Goal: Information Seeking & Learning: Understand process/instructions

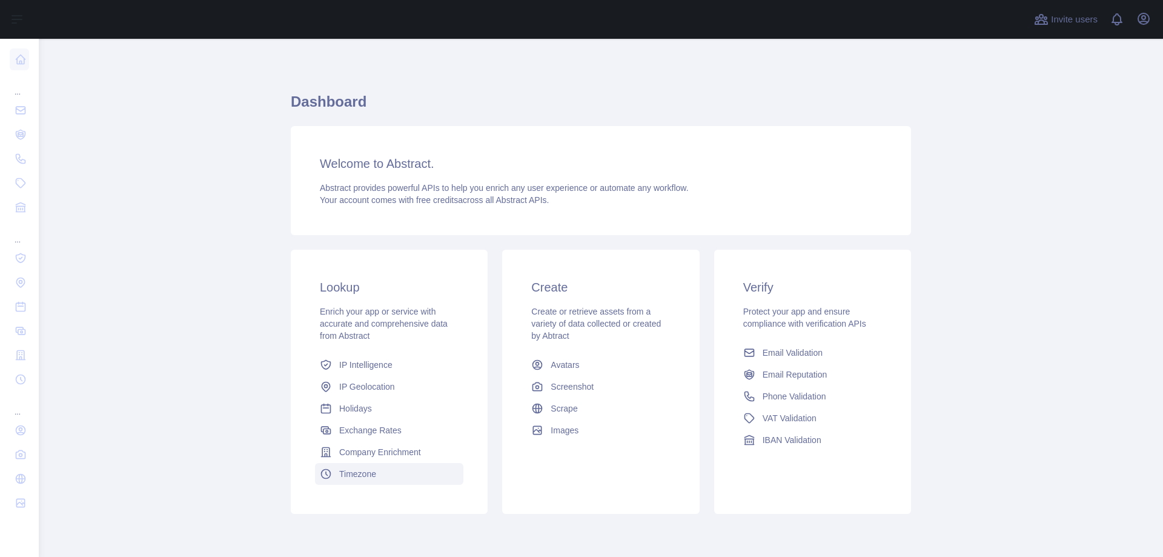
click at [334, 468] on link "Timezone" at bounding box center [389, 474] width 148 height 22
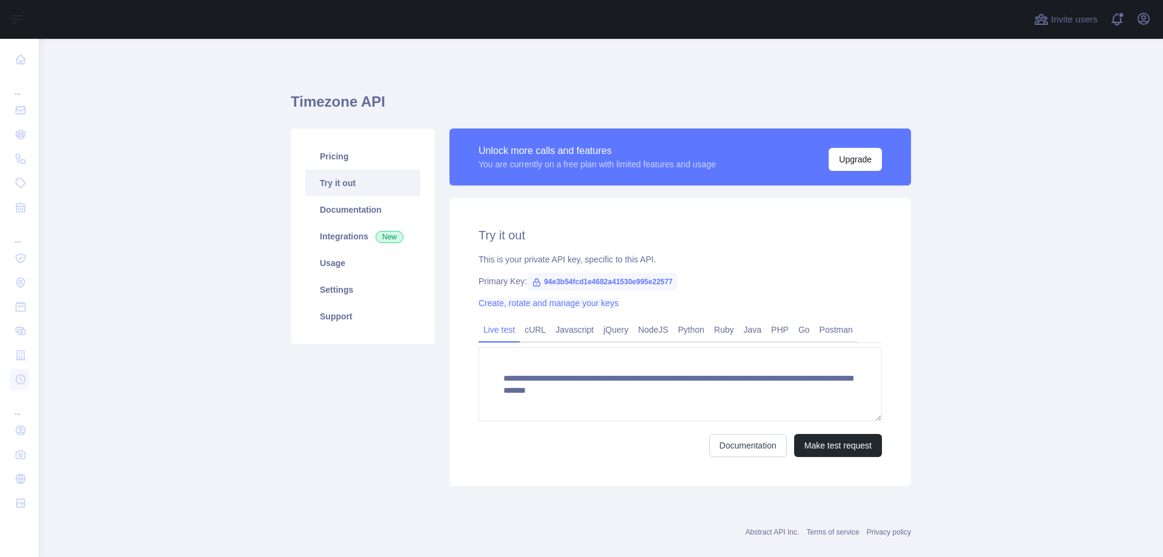
click at [542, 306] on link "Create, rotate and manage your keys" at bounding box center [549, 303] width 140 height 10
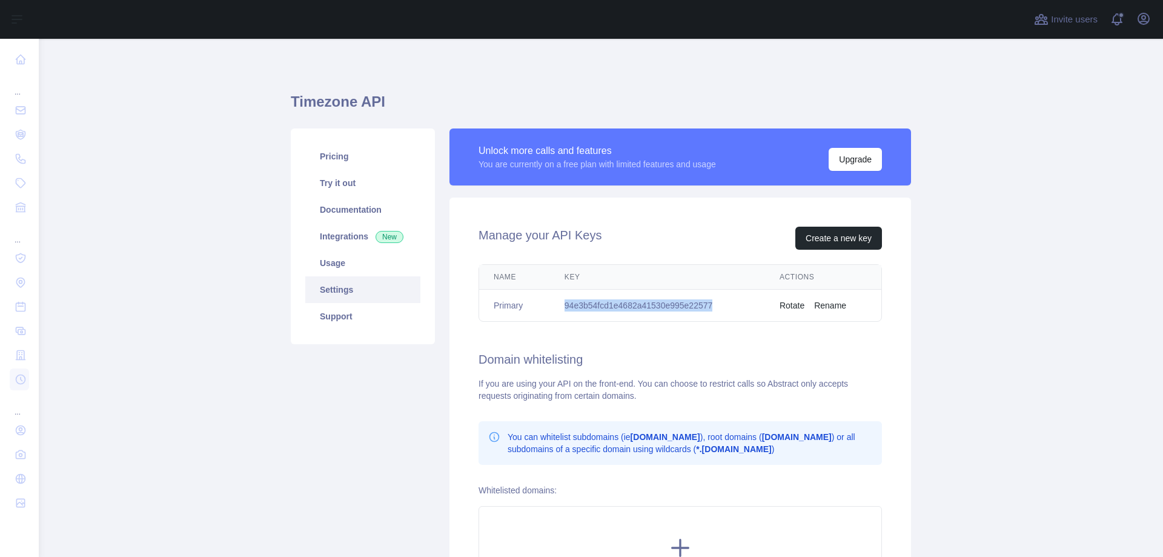
drag, startPoint x: 562, startPoint y: 308, endPoint x: 715, endPoint y: 304, distance: 152.7
click at [715, 304] on td "94e3b54fcd1e4682a41530e995e22577" at bounding box center [657, 306] width 215 height 32
copy td "94e3b54fcd1e4682a41530e995e22577"
click at [1029, 325] on main "Timezone API Pricing Try it out Documentation Integrations New Usage Settings S…" at bounding box center [601, 298] width 1124 height 518
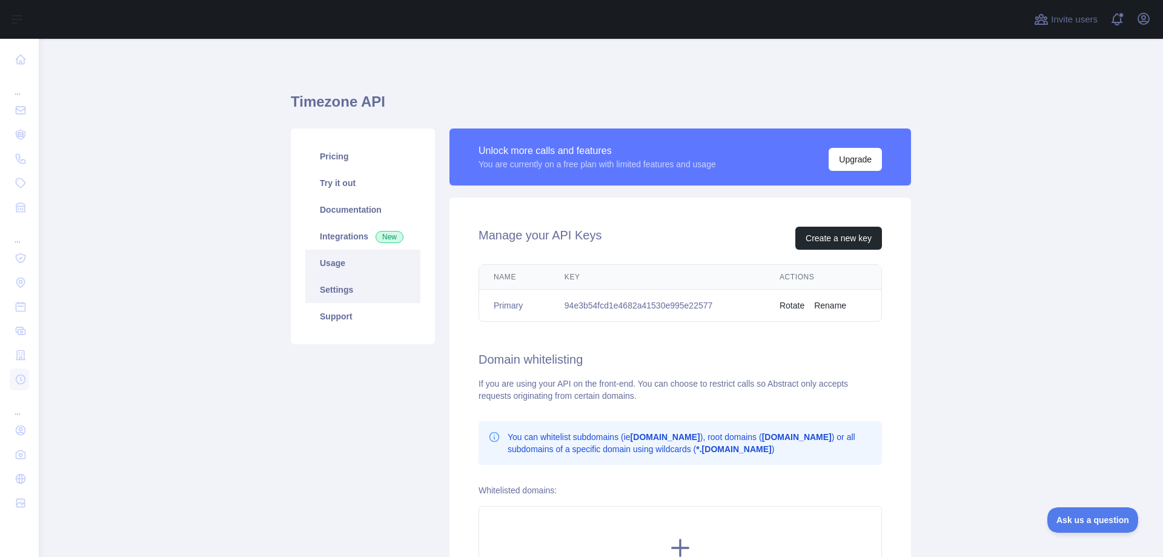
click at [336, 262] on link "Usage" at bounding box center [362, 263] width 115 height 27
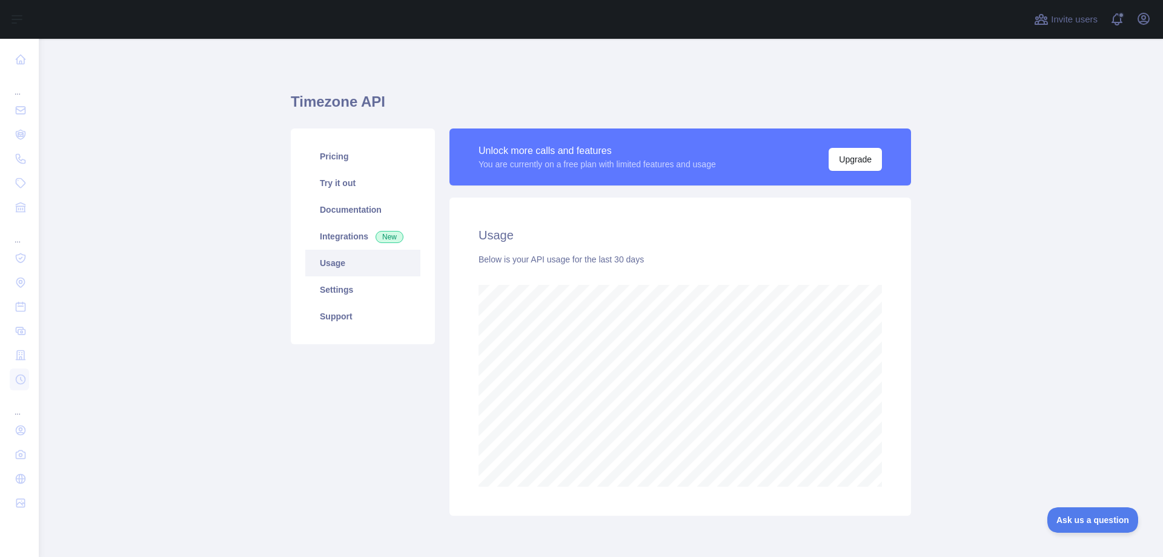
scroll to position [518, 1115]
click at [344, 293] on link "Settings" at bounding box center [362, 289] width 115 height 27
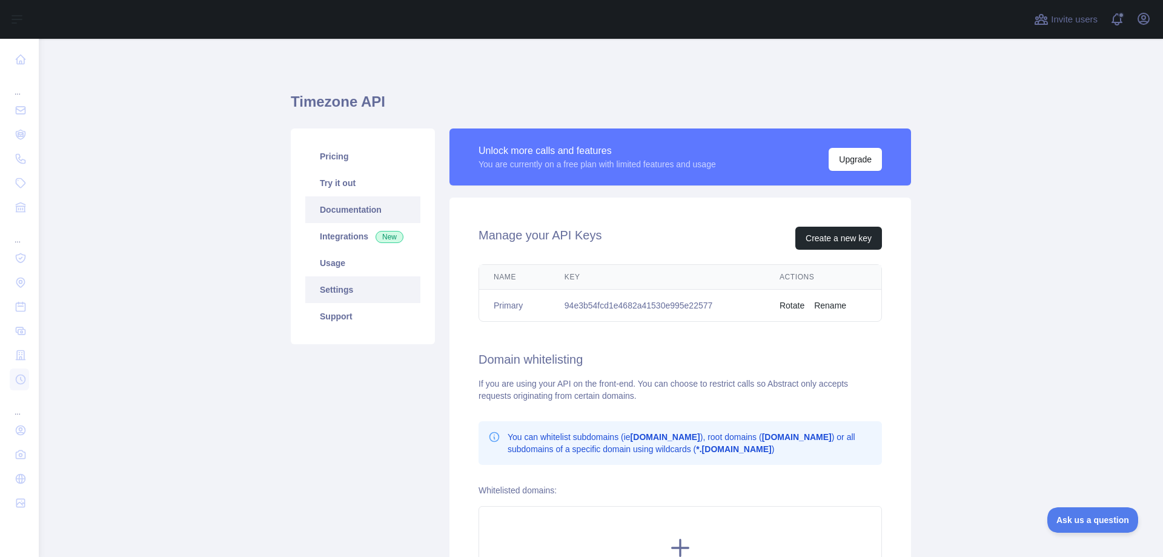
click at [365, 212] on link "Documentation" at bounding box center [362, 209] width 115 height 27
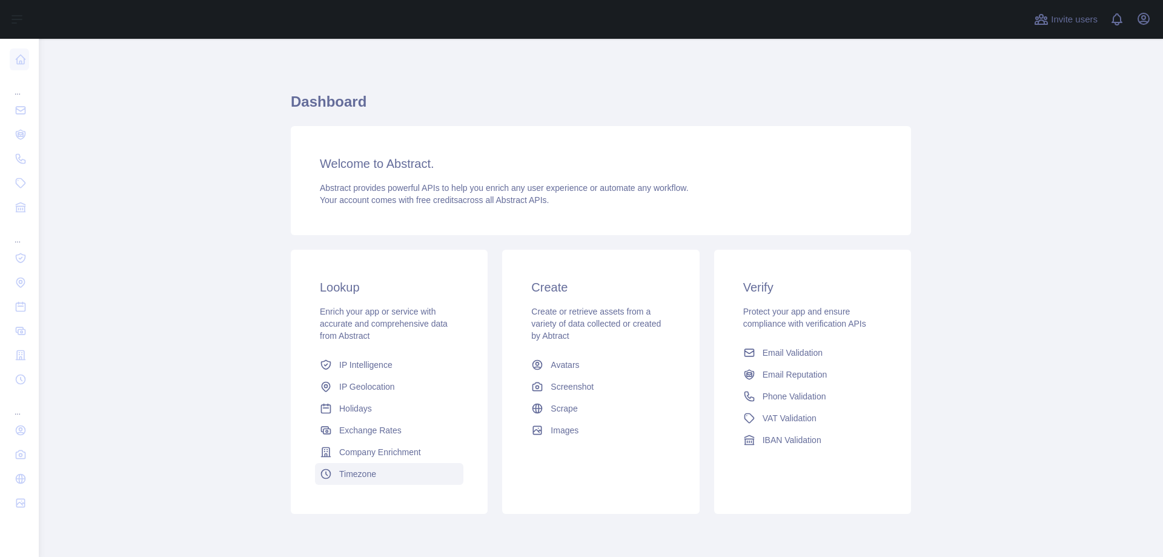
click at [356, 468] on span "Timezone" at bounding box center [357, 474] width 37 height 12
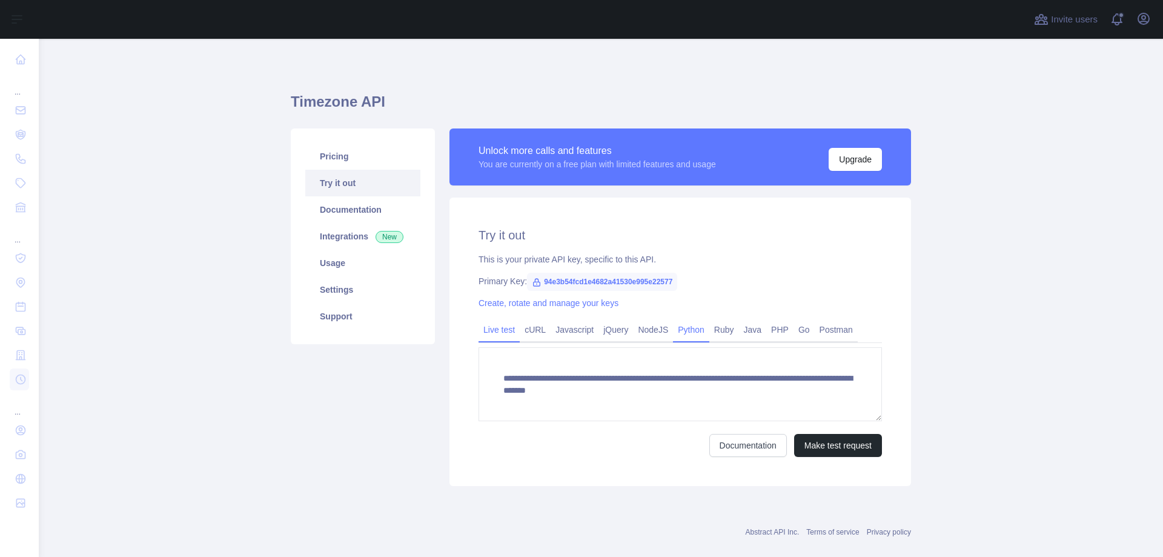
click at [684, 336] on link "Python" at bounding box center [691, 329] width 36 height 19
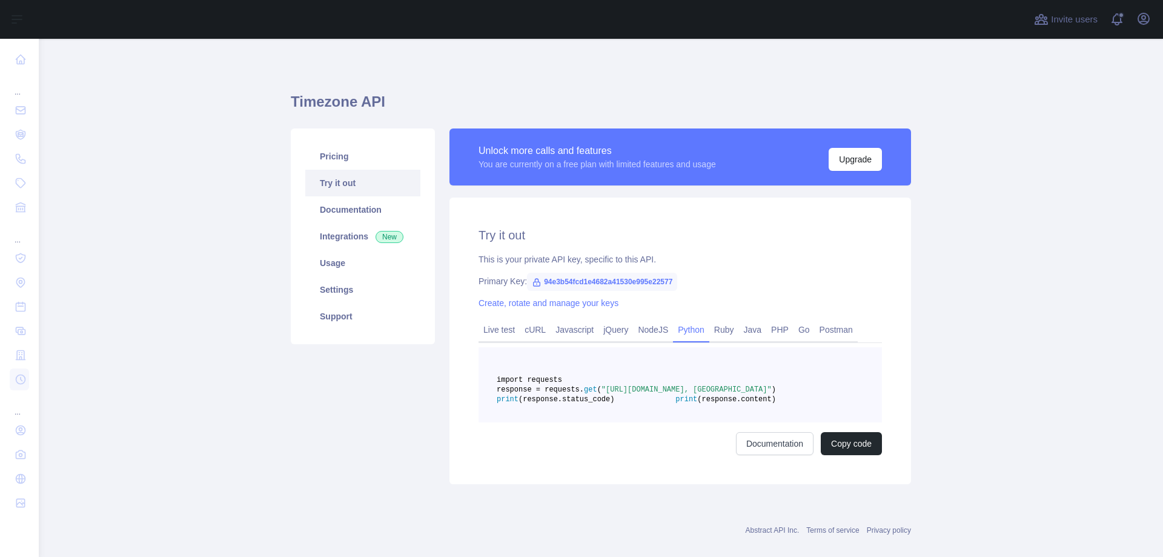
drag, startPoint x: 780, startPoint y: 409, endPoint x: 649, endPoint y: 400, distance: 131.2
click at [649, 394] on span ""https://timezone.abstractapi.com/v1/current_time/?api_key=94e3b54fcd1e4682a415…" at bounding box center [687, 389] width 170 height 8
copy span "https://timezone.abstractapi.com/v1/current_time/?api_key=94e3b54fcd1e4682a4153…"
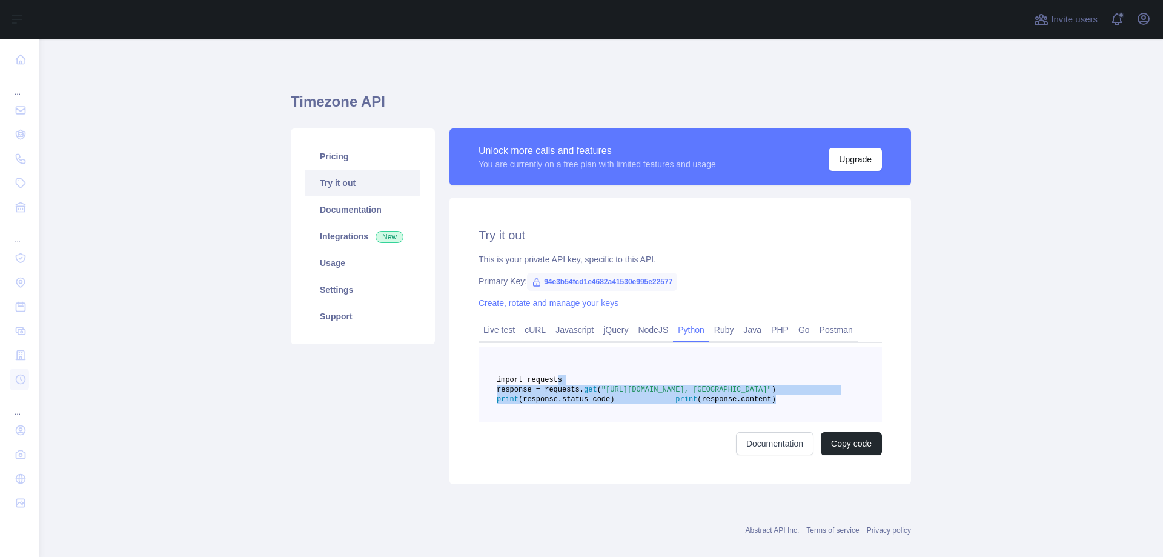
drag, startPoint x: 650, startPoint y: 428, endPoint x: 549, endPoint y: 380, distance: 111.9
click at [549, 380] on pre "import requests response = requests. get ( "https://timezone.abstractapi.com/v1…" at bounding box center [681, 384] width 404 height 75
copy code "import requests response = requests. get ( "https://timezone.abstractapi.com/v1…"
click at [494, 330] on link "Live test" at bounding box center [499, 329] width 41 height 19
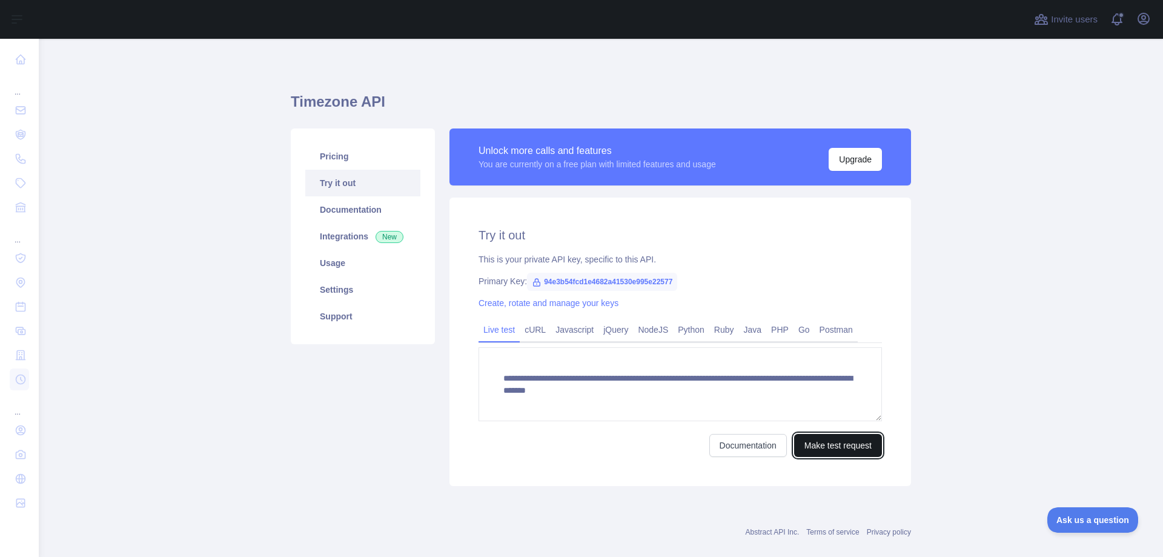
click at [822, 449] on button "Make test request" at bounding box center [838, 445] width 88 height 23
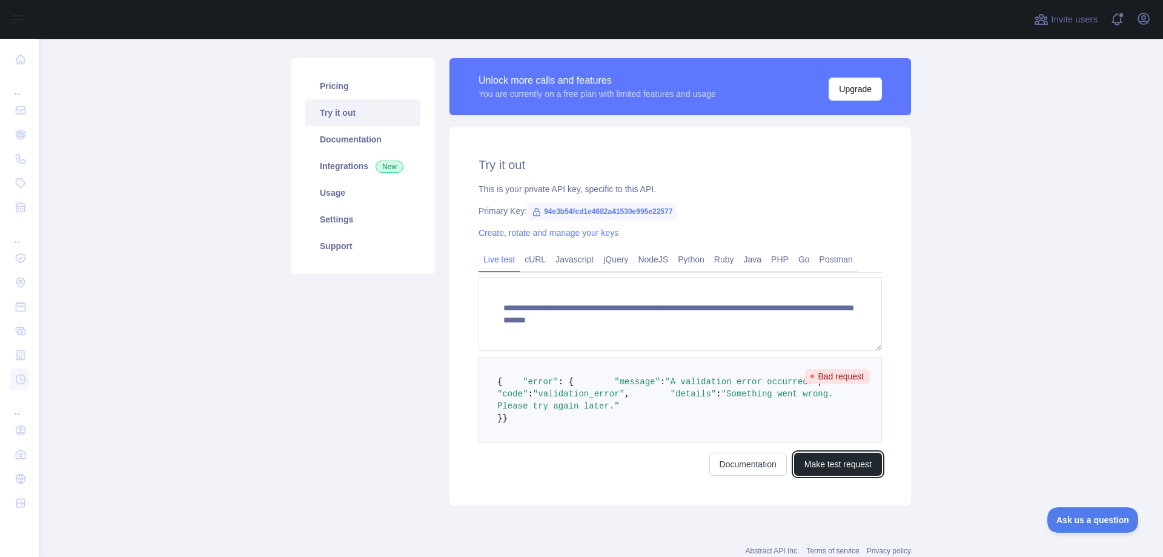
scroll to position [71, 0]
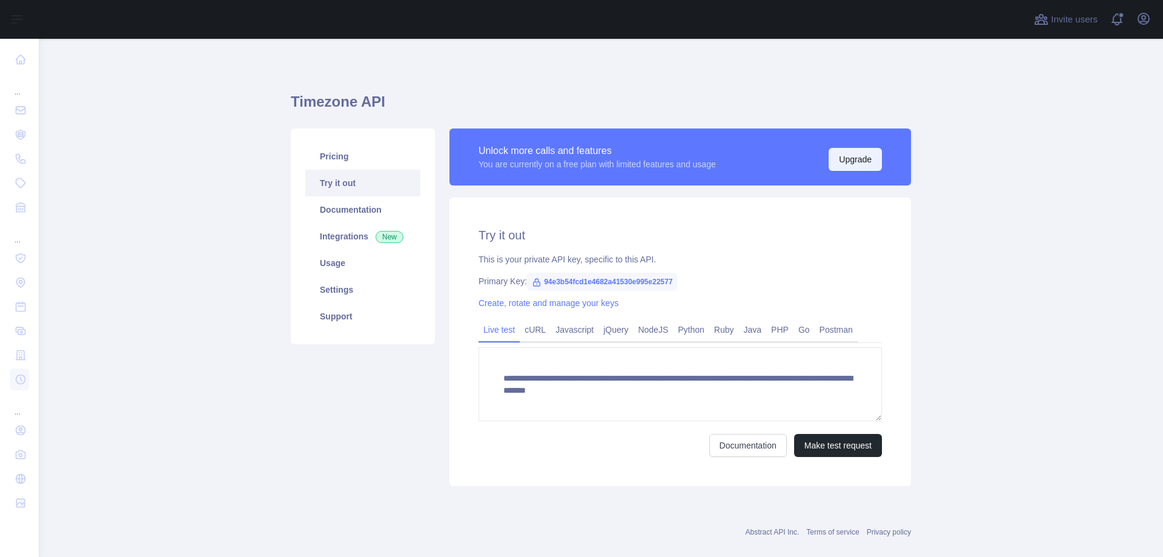
click at [843, 168] on button "Upgrade" at bounding box center [855, 159] width 53 height 23
click at [845, 161] on button "Upgrade" at bounding box center [855, 159] width 53 height 23
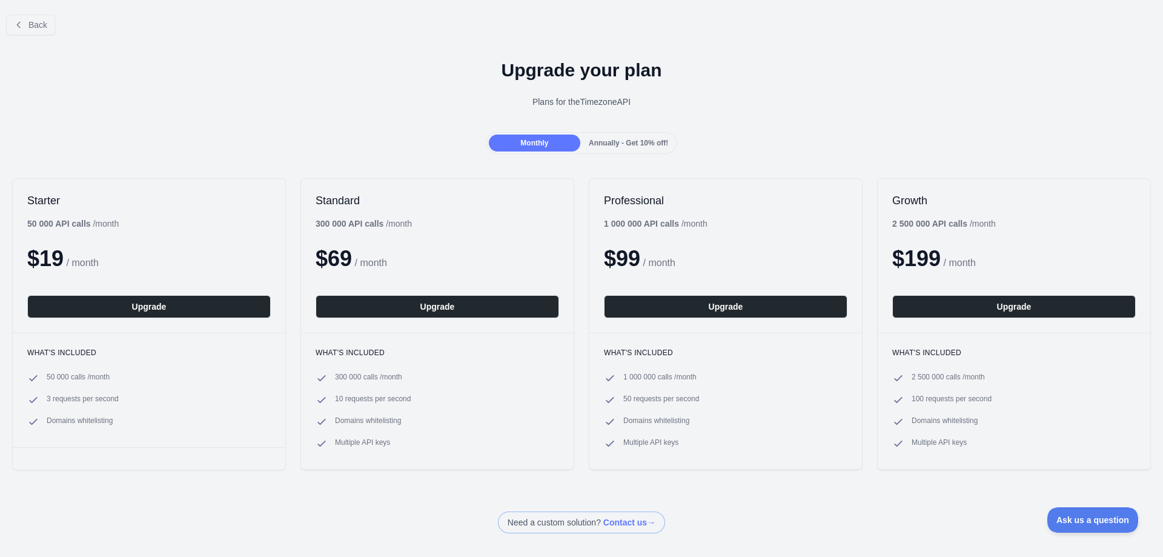
click at [614, 144] on span "Annually - Get 10% off!" at bounding box center [628, 143] width 79 height 8
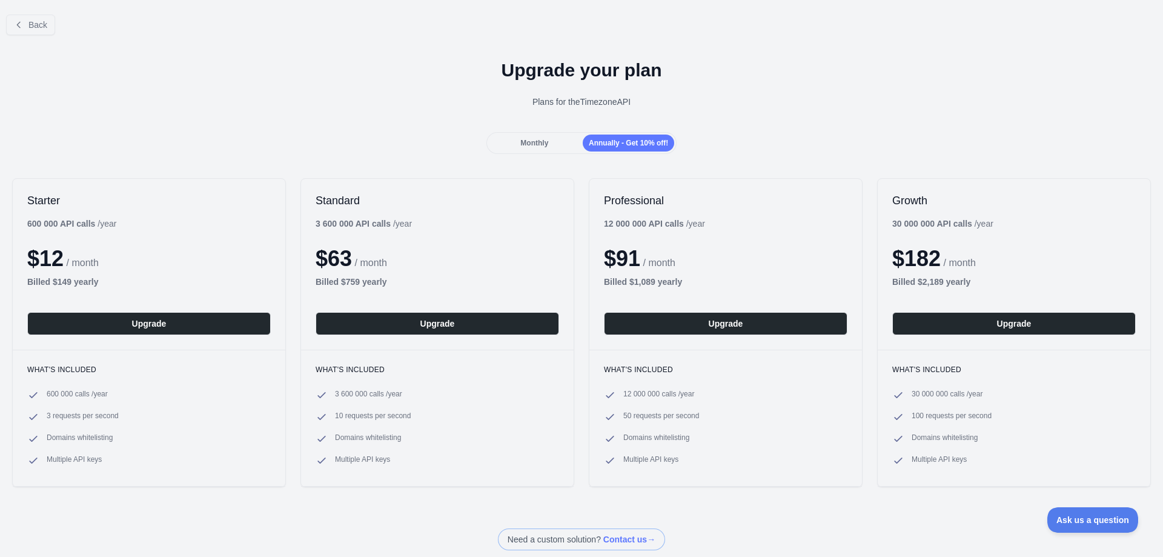
click at [547, 140] on div "Monthly" at bounding box center [534, 143] width 91 height 17
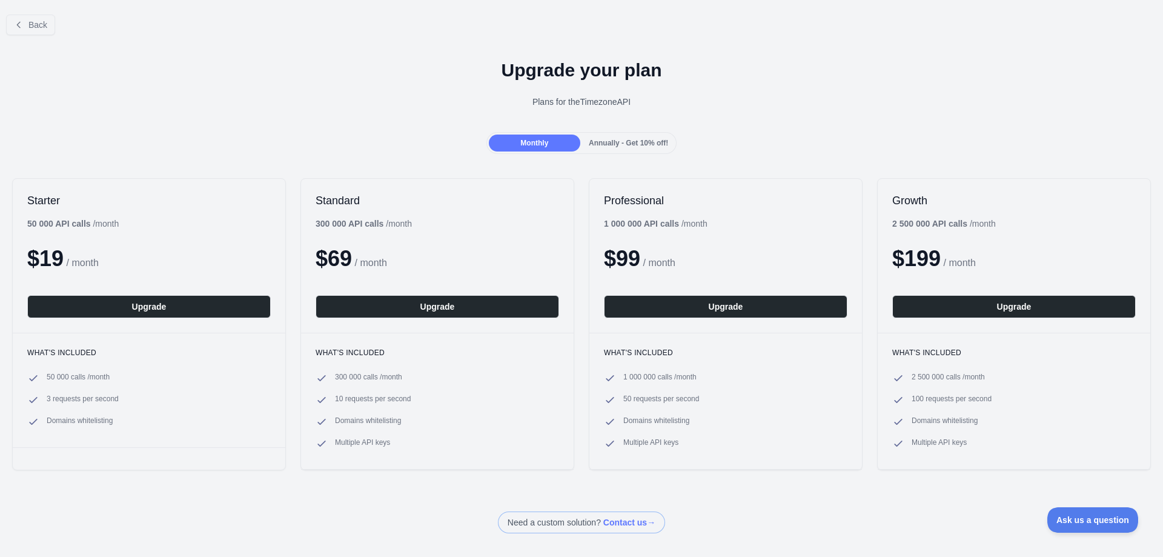
click at [611, 138] on div "Annually - Get 10% off!" at bounding box center [628, 143] width 91 height 17
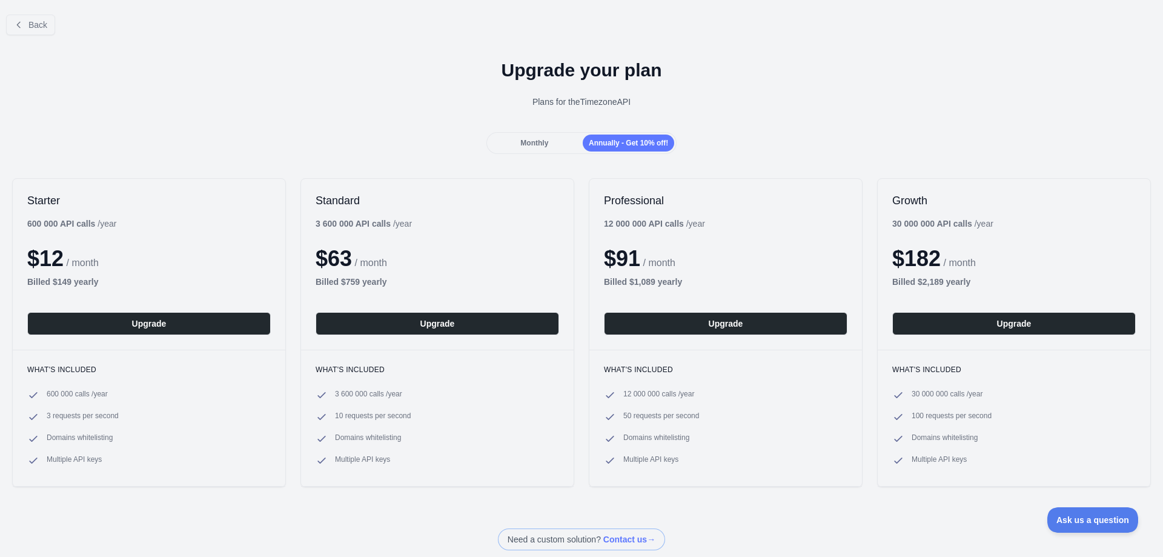
click at [550, 138] on div "Monthly" at bounding box center [534, 143] width 91 height 17
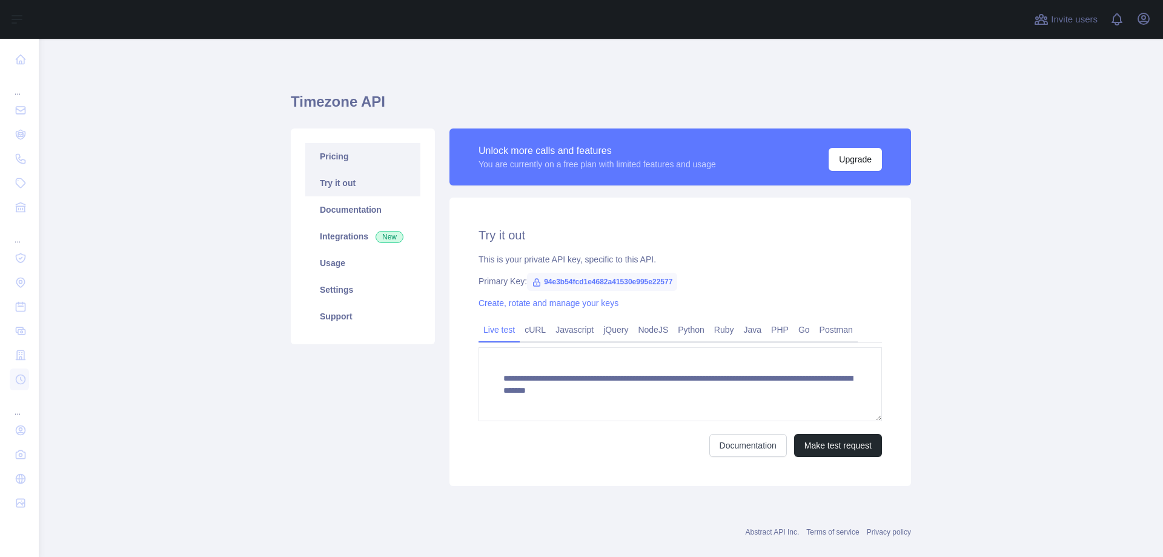
click at [345, 153] on link "Pricing" at bounding box center [362, 156] width 115 height 27
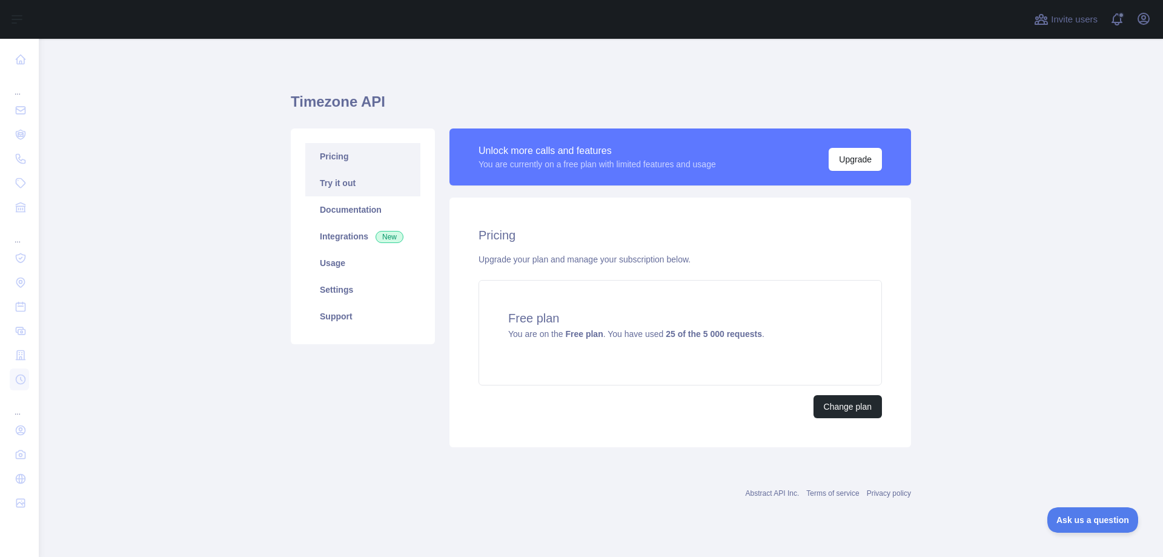
click at [350, 186] on link "Try it out" at bounding box center [362, 183] width 115 height 27
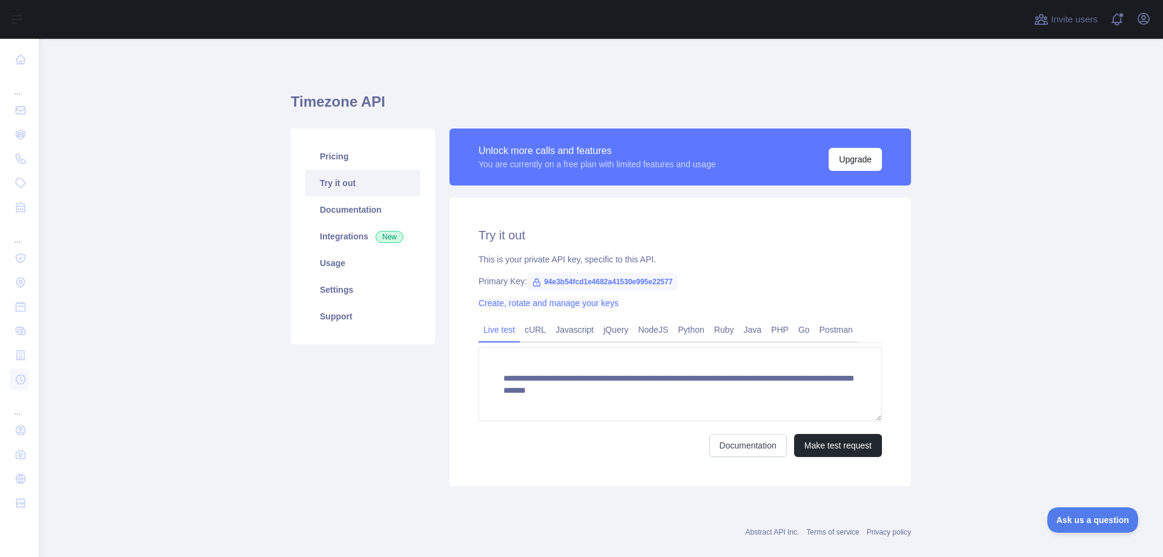
click at [576, 302] on link "Create, rotate and manage your keys" at bounding box center [549, 303] width 140 height 10
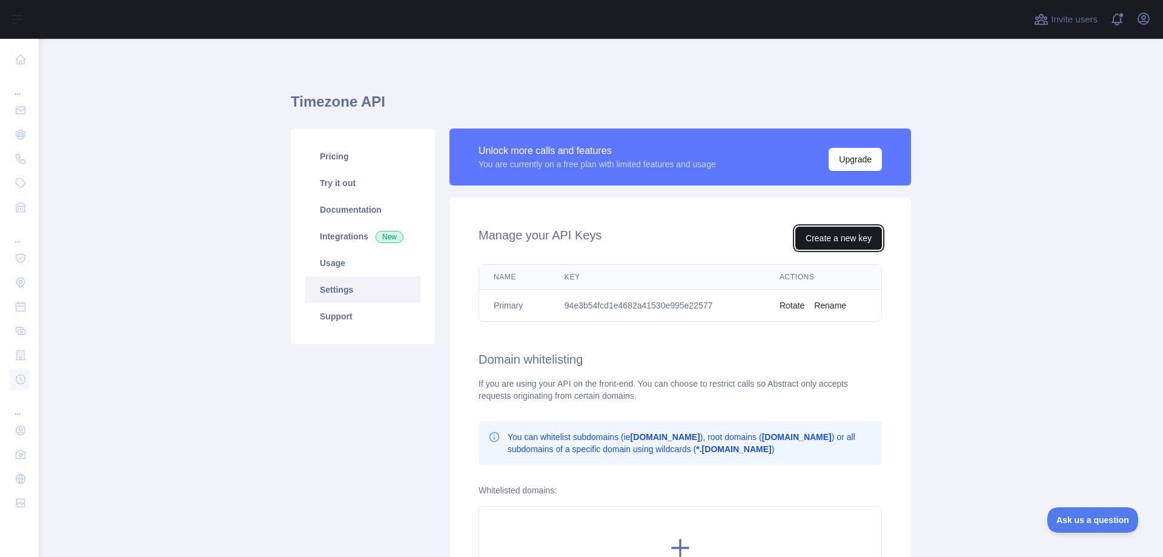
click at [814, 244] on button "Create a new key" at bounding box center [839, 238] width 87 height 23
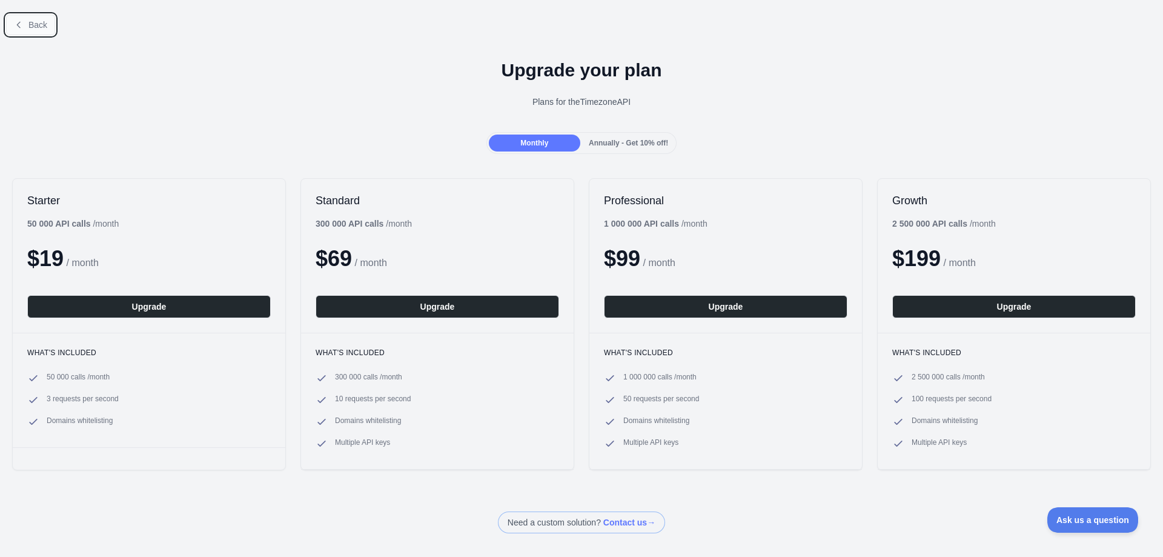
click at [19, 18] on button "Back" at bounding box center [30, 25] width 49 height 21
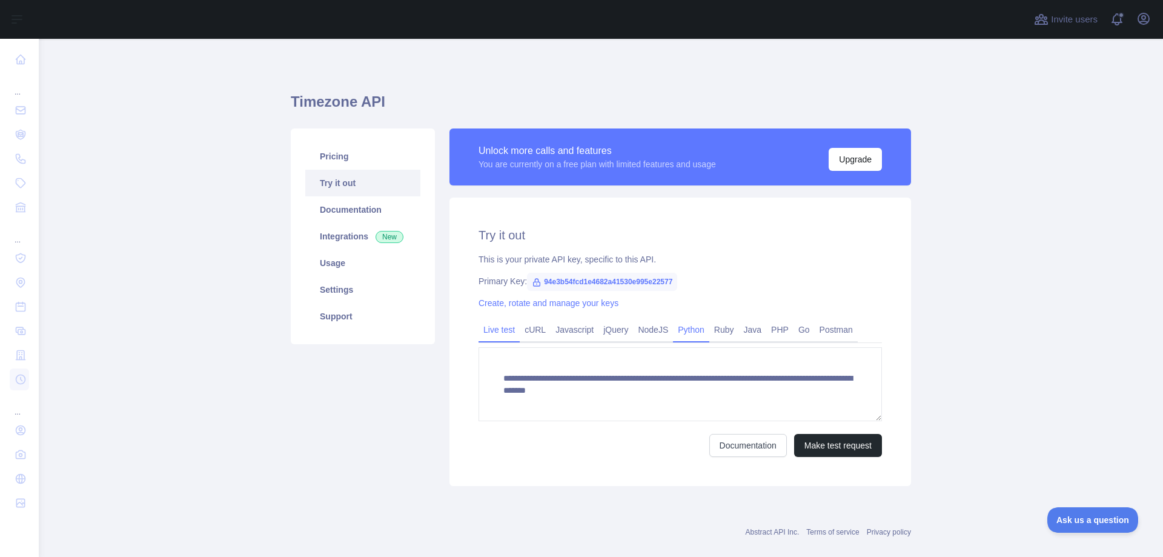
click at [693, 329] on link "Python" at bounding box center [691, 329] width 36 height 19
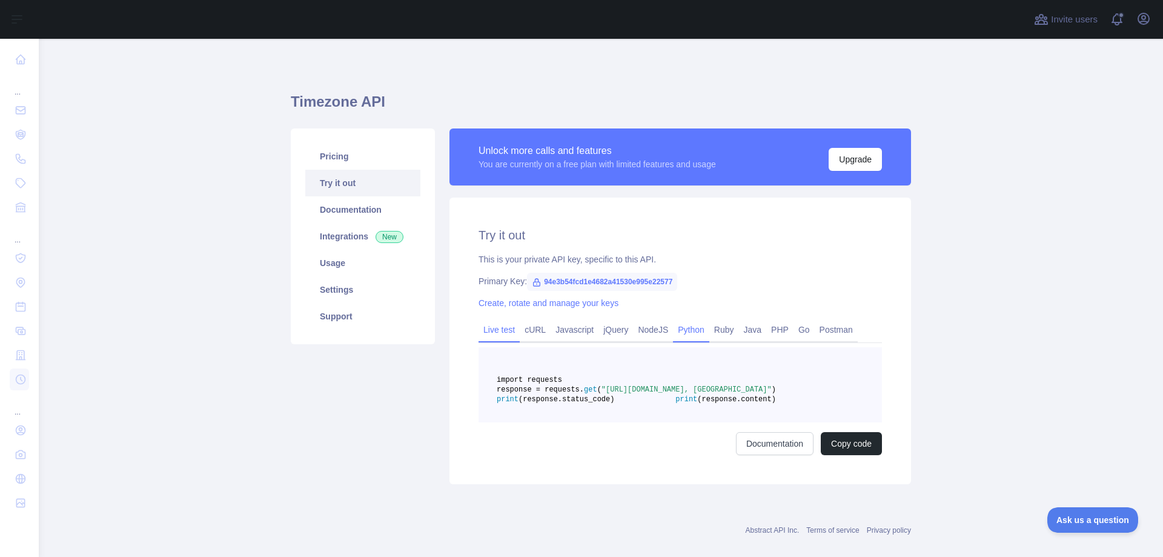
click at [497, 328] on link "Live test" at bounding box center [499, 329] width 41 height 19
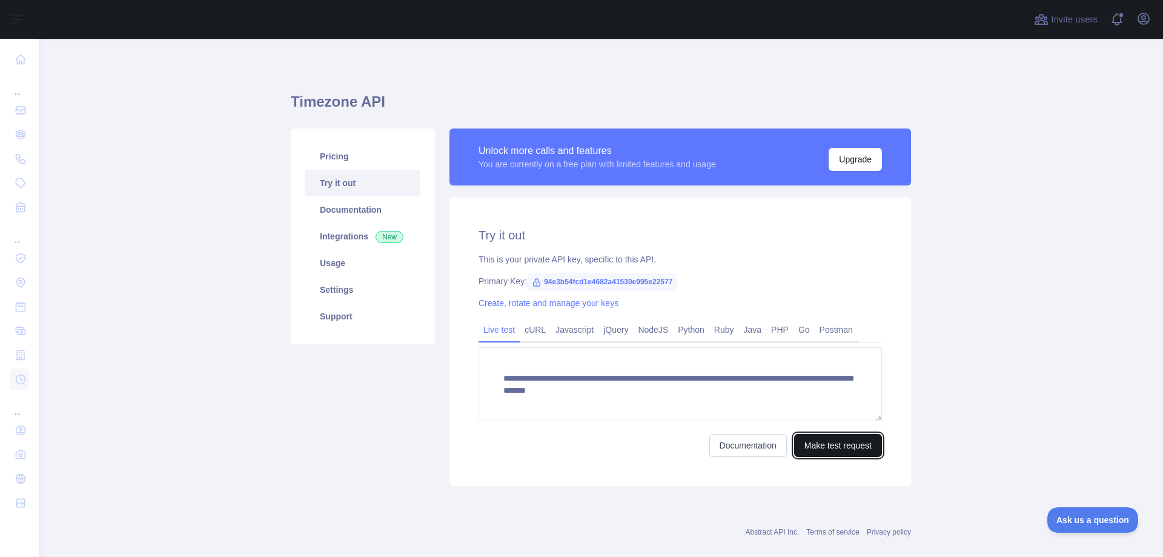
click at [846, 449] on button "Make test request" at bounding box center [838, 445] width 88 height 23
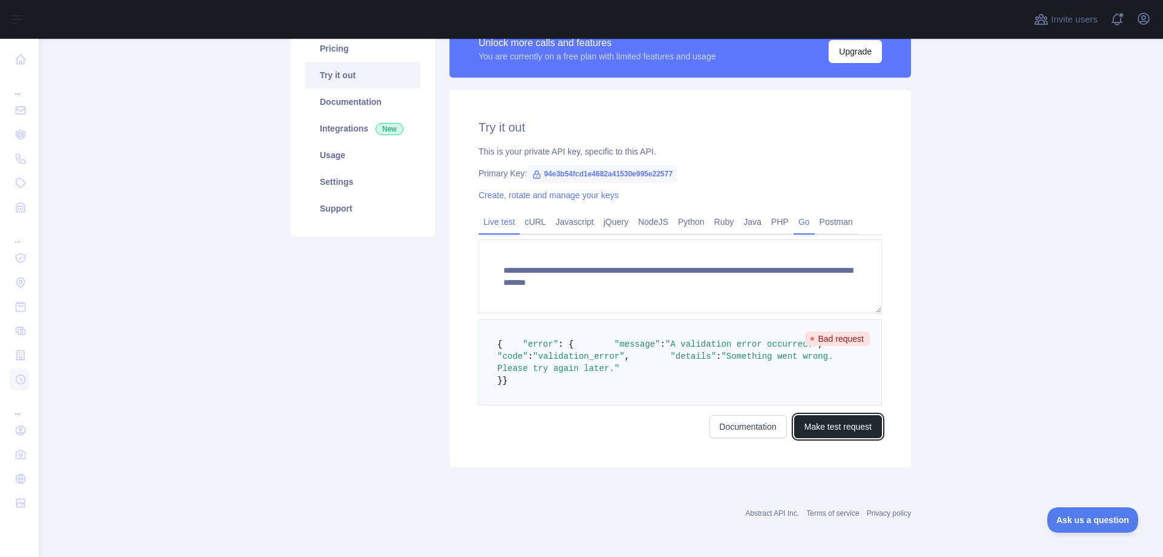
scroll to position [64, 0]
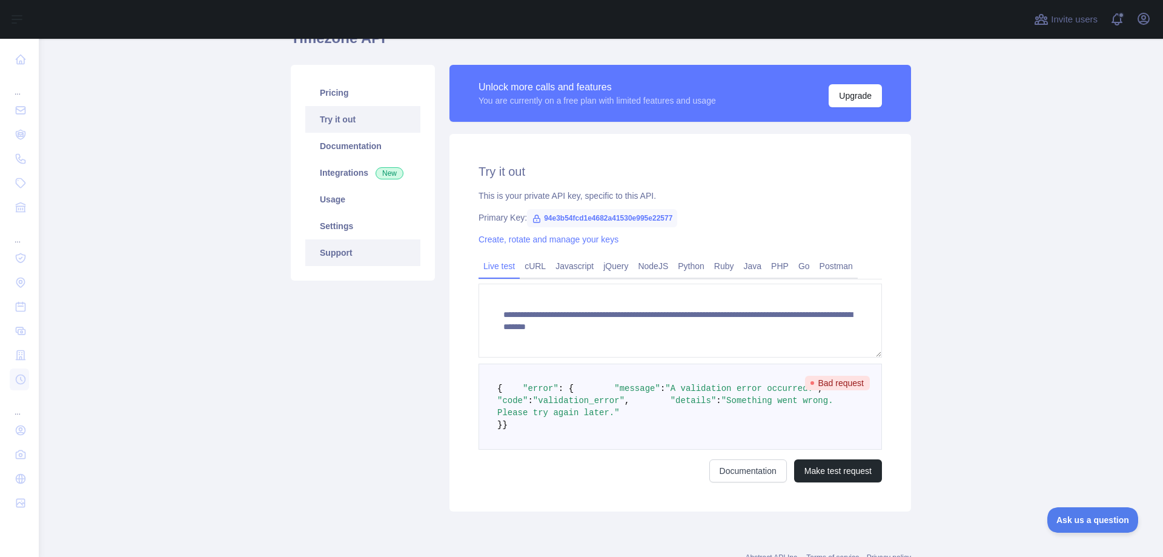
click at [344, 252] on link "Support" at bounding box center [362, 252] width 115 height 27
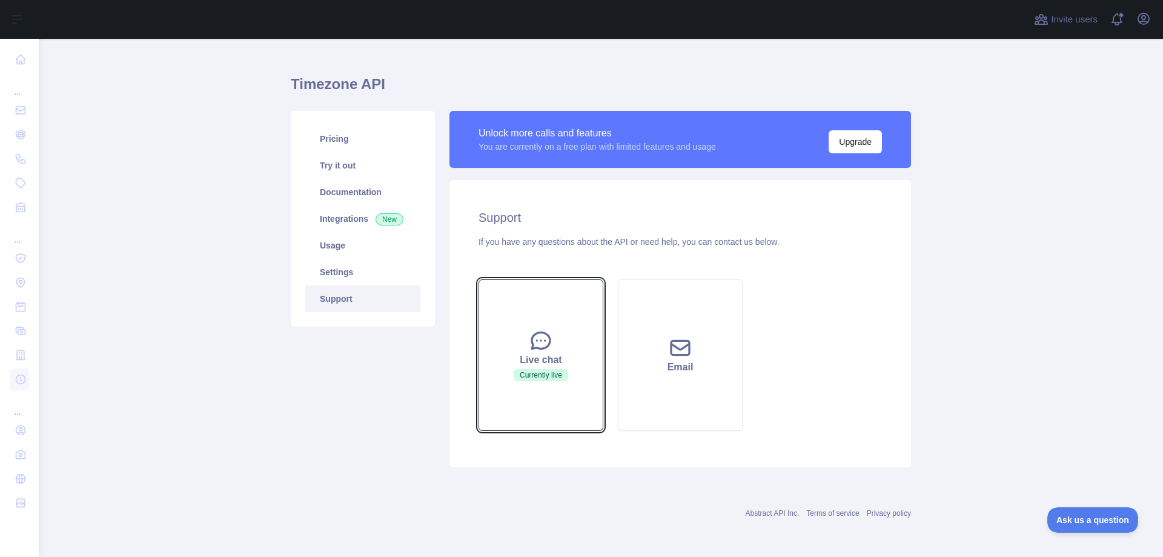
click at [566, 365] on div "Live chat" at bounding box center [541, 360] width 95 height 15
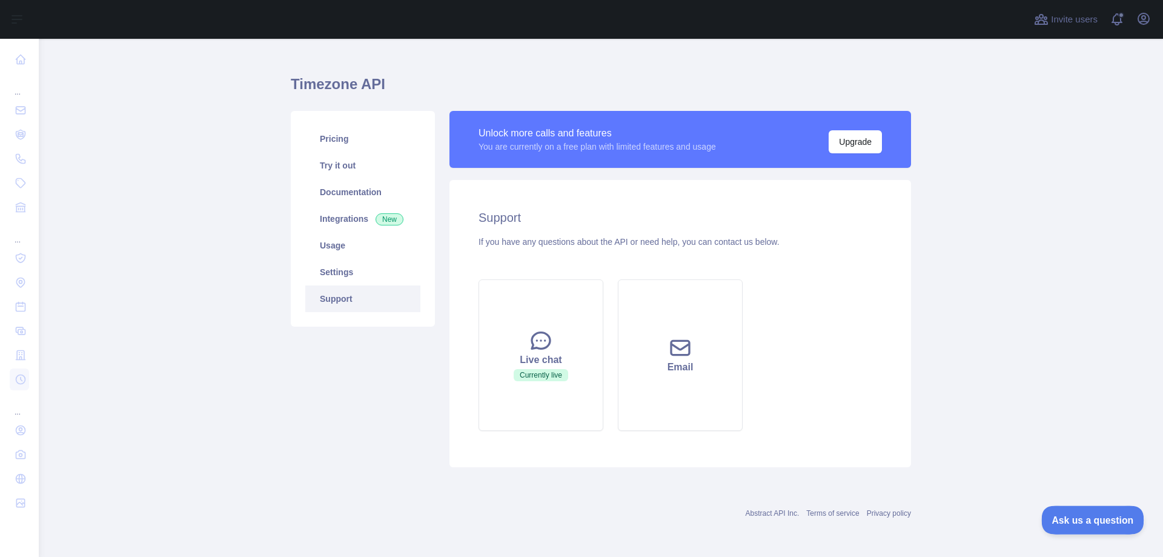
click at [1077, 527] on button "Ask us a question" at bounding box center [1086, 517] width 91 height 25
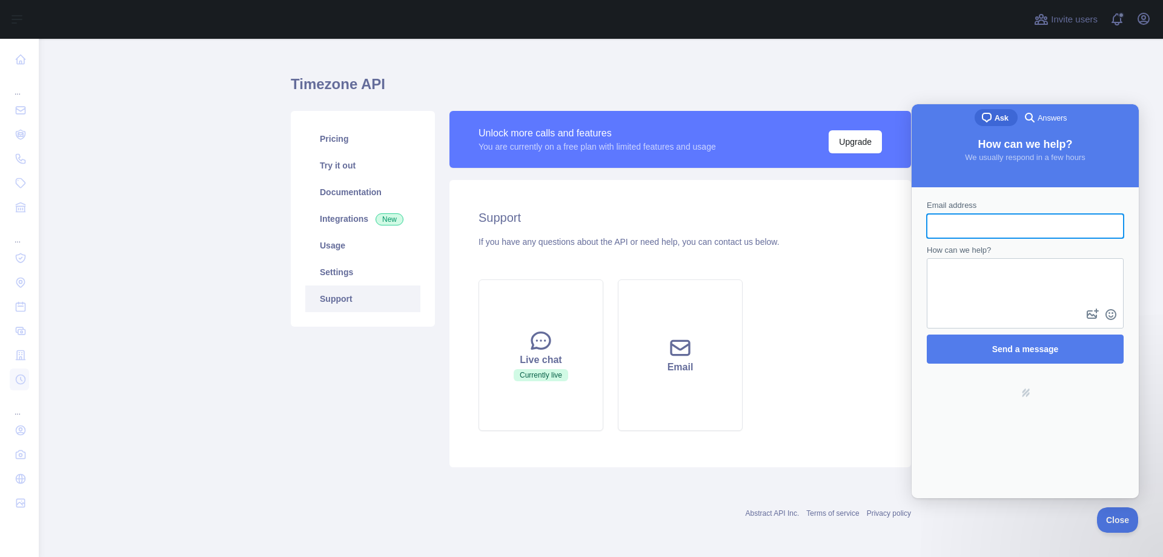
scroll to position [0, 0]
click at [1052, 122] on span "Answers" at bounding box center [1052, 118] width 29 height 12
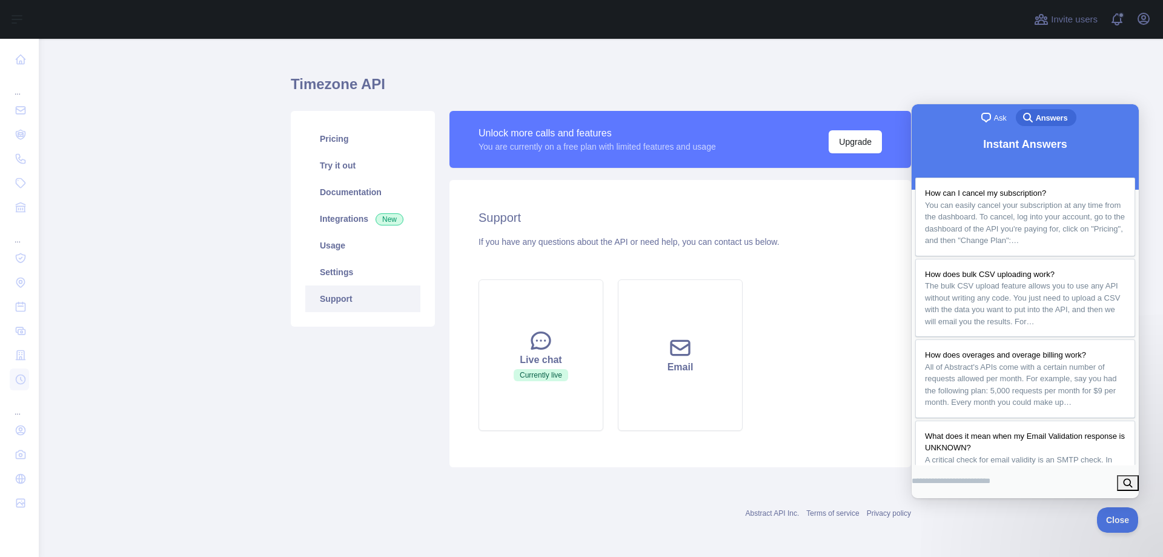
click at [994, 119] on span "Ask" at bounding box center [1000, 118] width 13 height 12
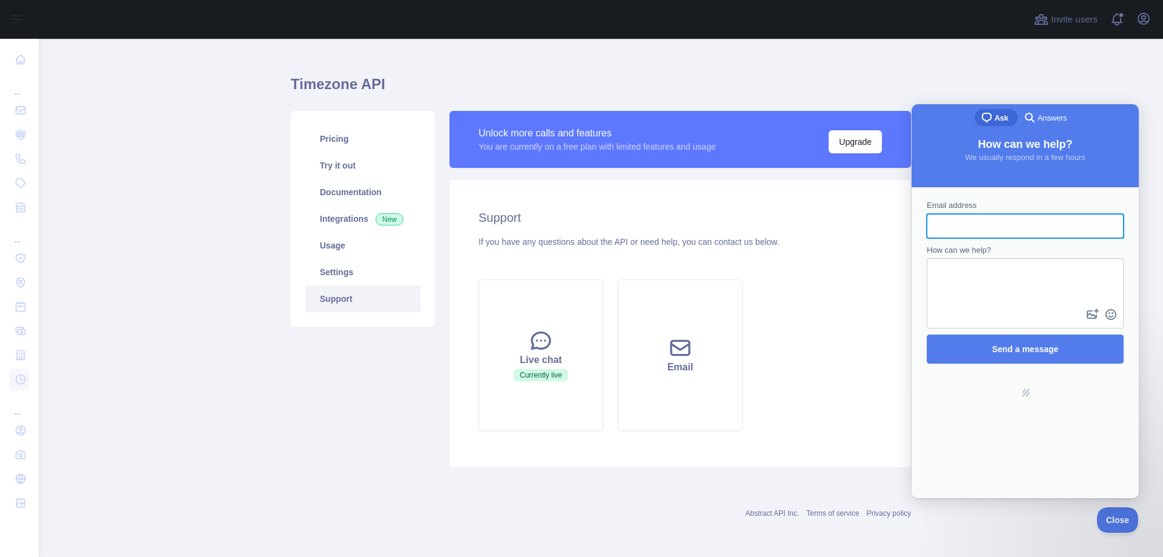
click at [984, 234] on input "Email address" at bounding box center [1026, 226] width 178 height 22
type input "**********"
click at [985, 293] on textarea "How can we help?" at bounding box center [1025, 282] width 194 height 47
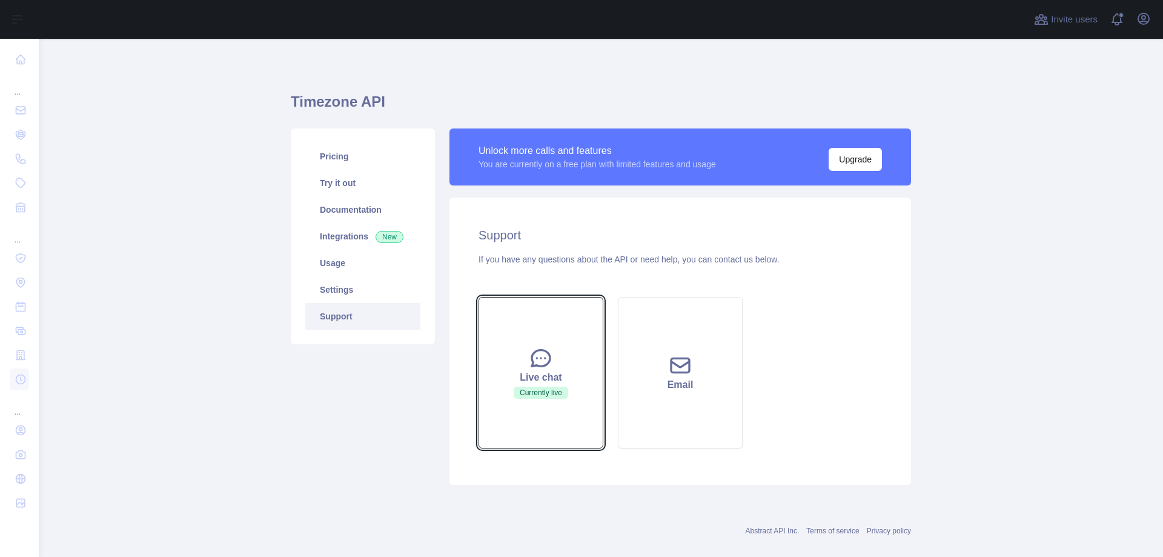
click at [557, 341] on button "Live chat Currently live" at bounding box center [541, 372] width 125 height 151
click at [543, 380] on div "Live chat" at bounding box center [541, 377] width 95 height 15
click at [534, 402] on button "Live chat Currently live" at bounding box center [541, 372] width 125 height 151
click at [522, 331] on button "Live chat Currently live" at bounding box center [541, 372] width 125 height 151
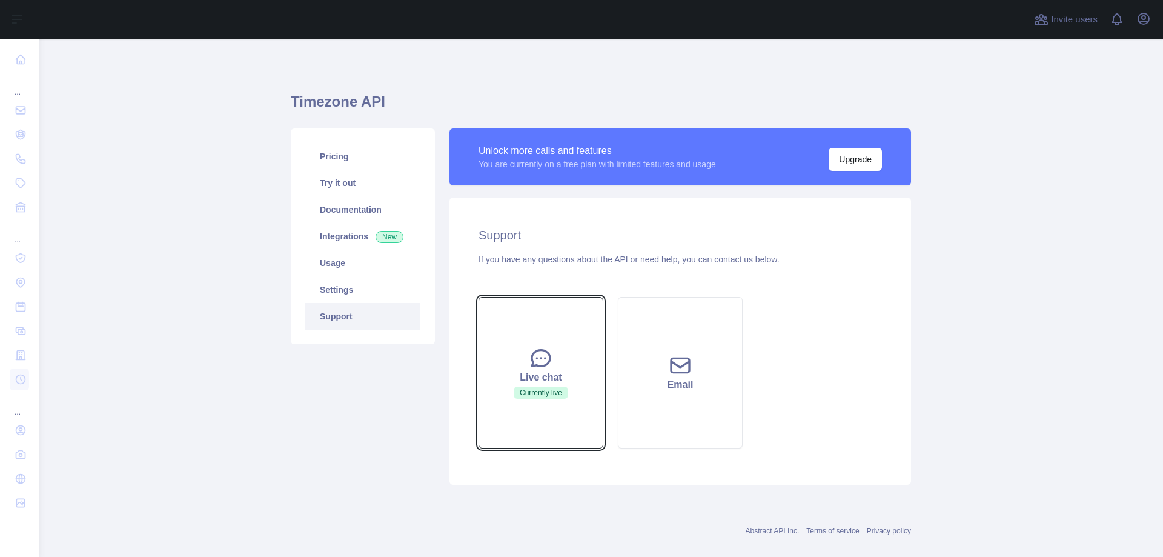
click at [557, 345] on button "Live chat Currently live" at bounding box center [541, 372] width 125 height 151
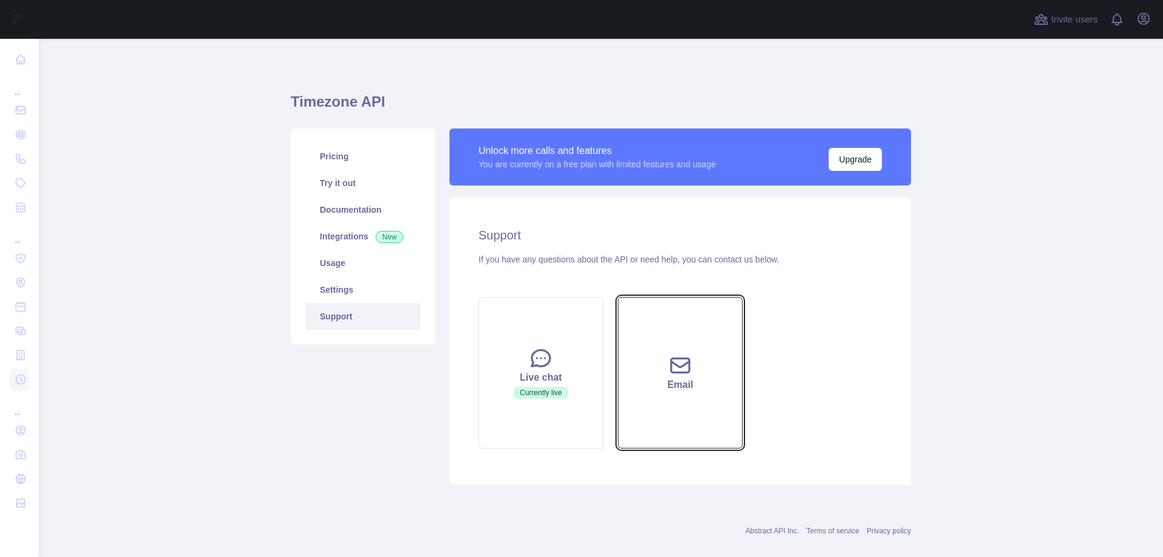
click at [637, 362] on button "Email" at bounding box center [680, 372] width 125 height 151
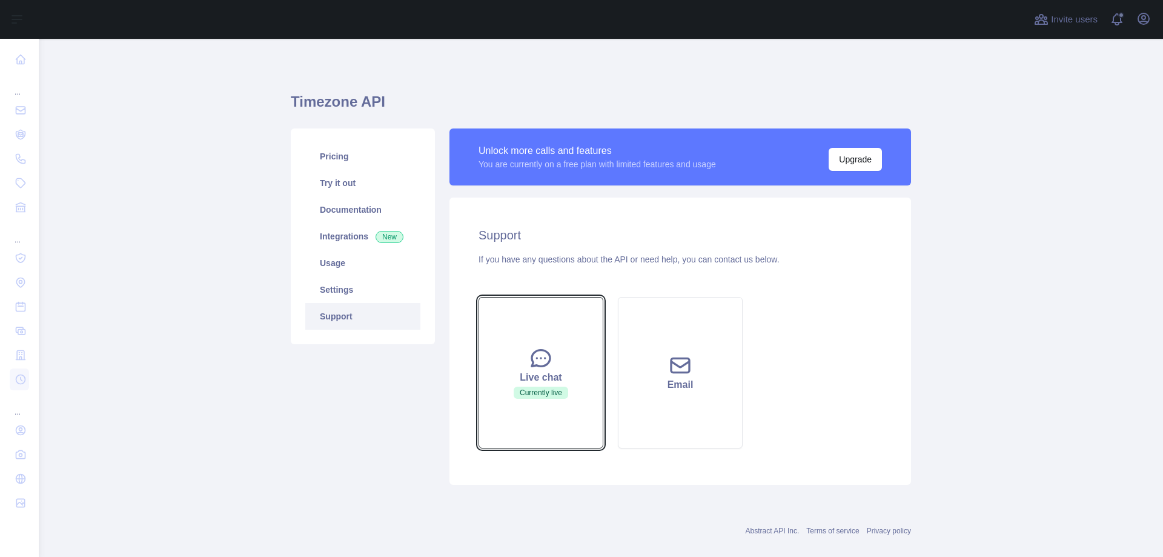
click at [513, 371] on div "Live chat" at bounding box center [541, 377] width 95 height 15
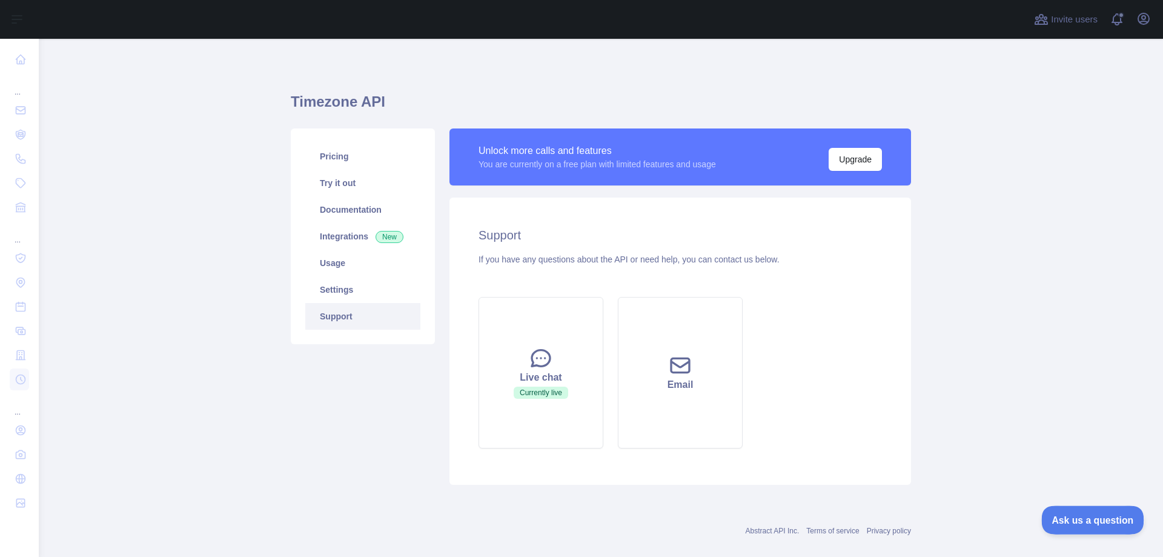
click at [1077, 523] on button "Ask us a question" at bounding box center [1086, 517] width 91 height 25
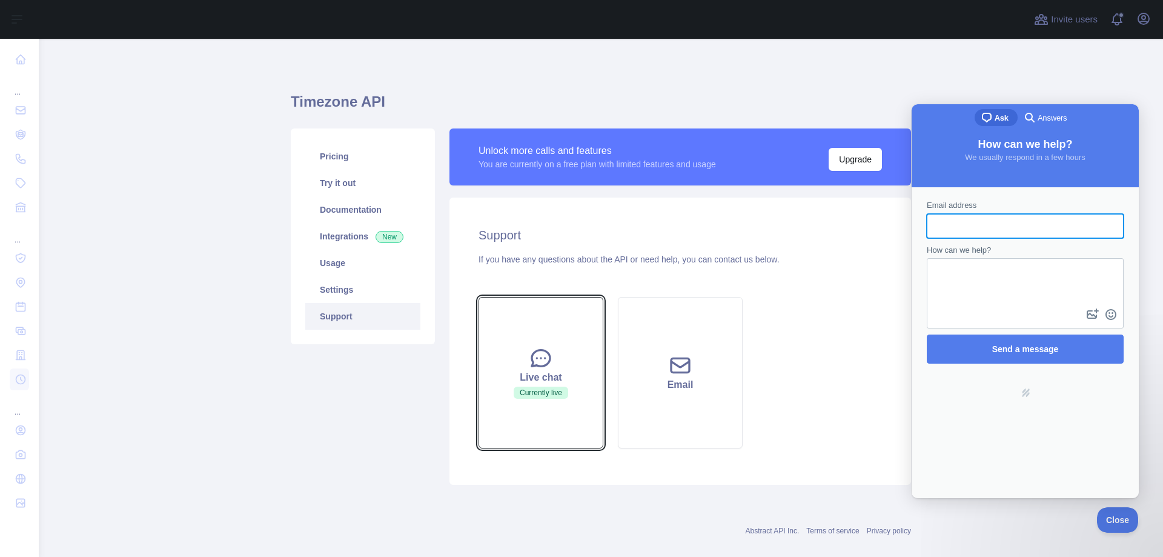
click at [546, 367] on icon at bounding box center [541, 358] width 24 height 24
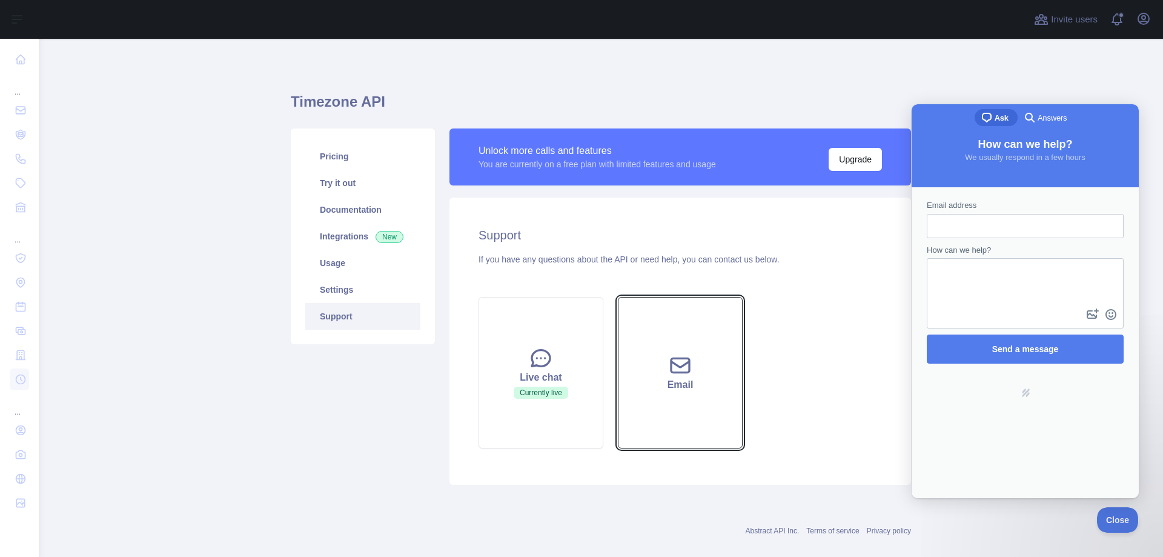
click at [678, 345] on button "Email" at bounding box center [680, 372] width 125 height 151
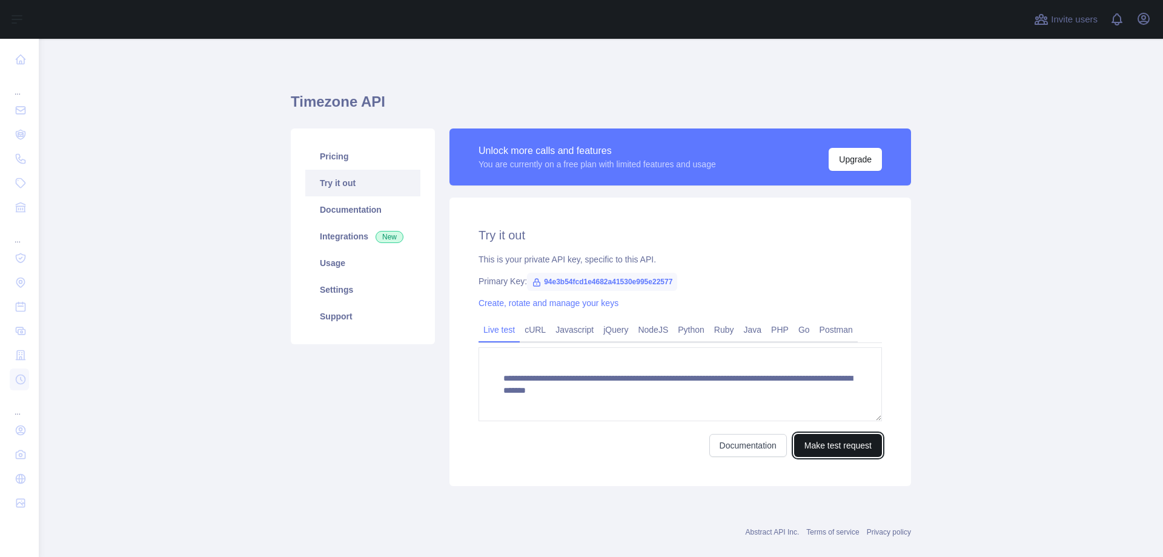
click at [816, 450] on button "Make test request" at bounding box center [838, 445] width 88 height 23
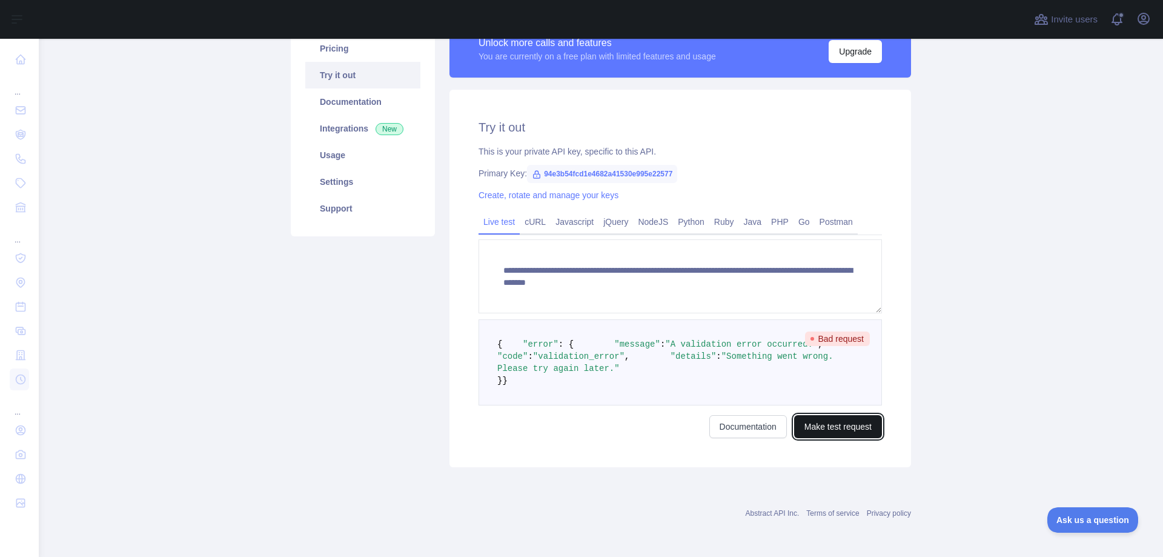
click at [831, 438] on button "Make test request" at bounding box center [838, 426] width 88 height 23
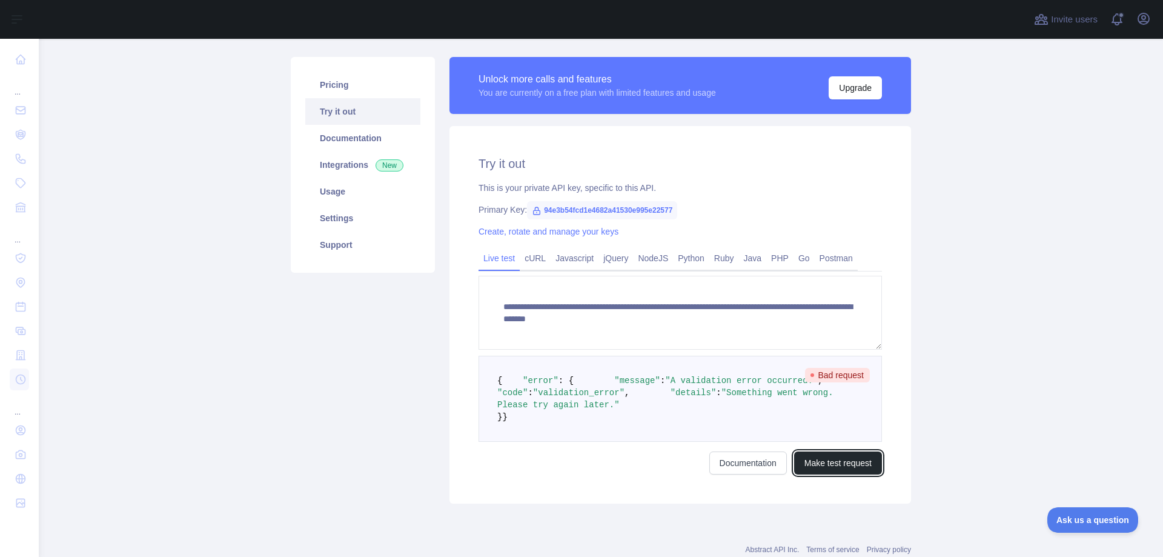
scroll to position [121, 0]
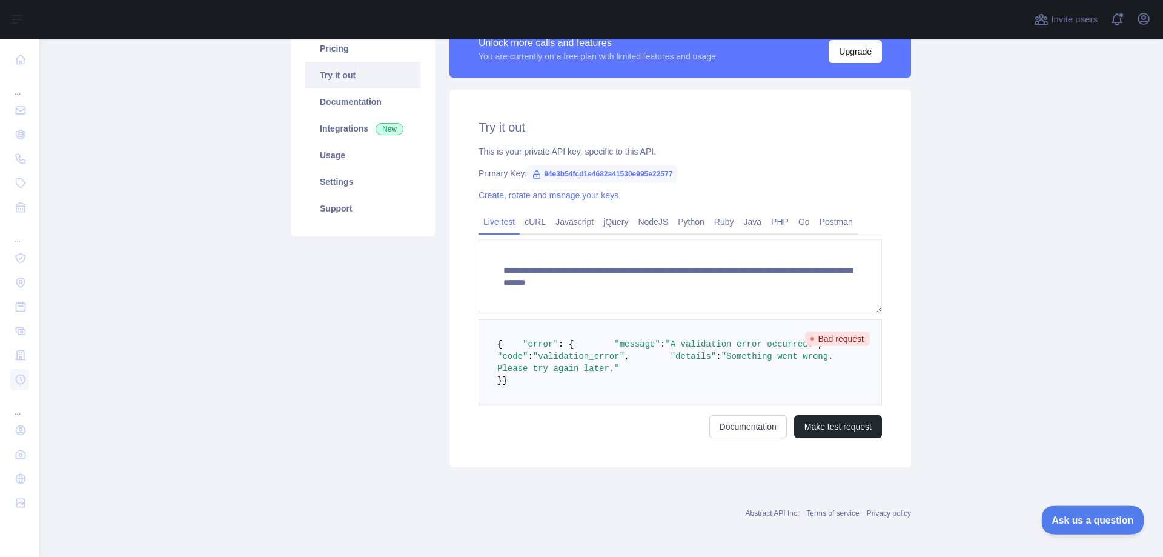
click at [1070, 511] on button "Ask us a question" at bounding box center [1086, 517] width 91 height 25
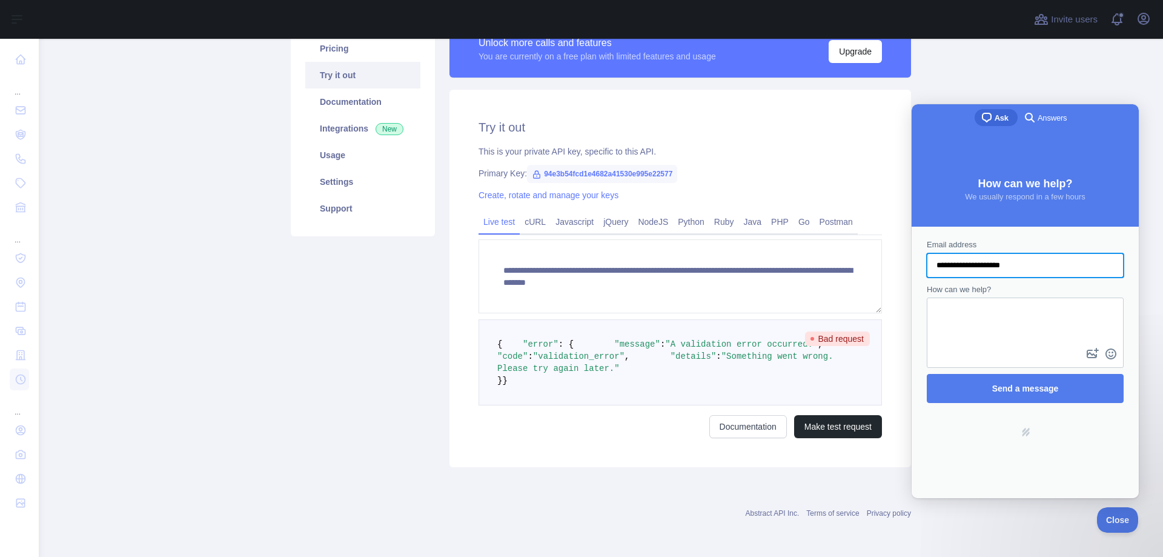
scroll to position [0, 0]
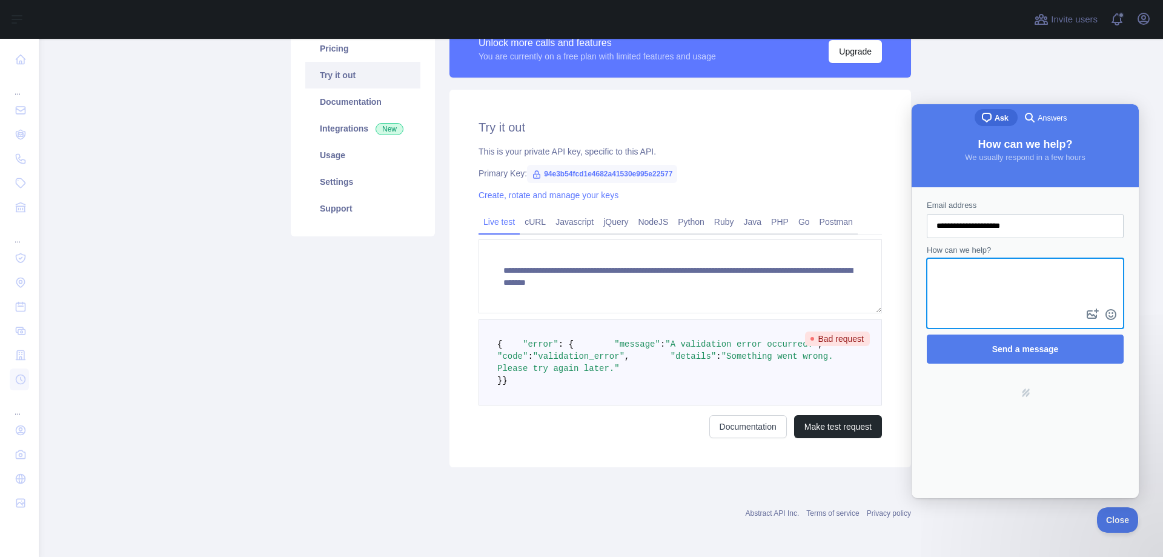
click at [988, 279] on textarea "How can we help?" at bounding box center [1025, 282] width 194 height 47
type textarea "*"
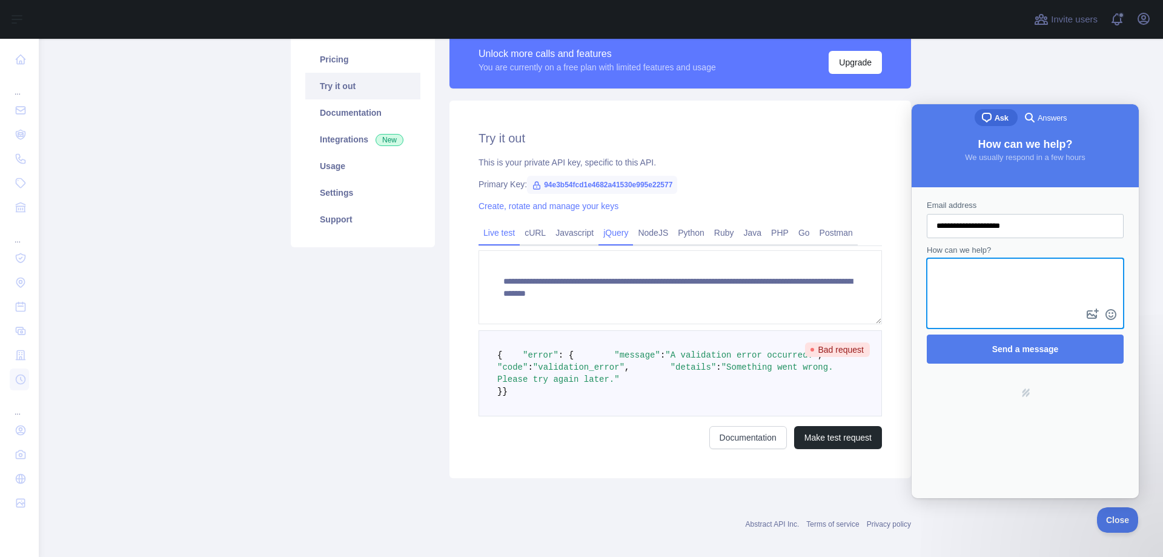
scroll to position [144, 0]
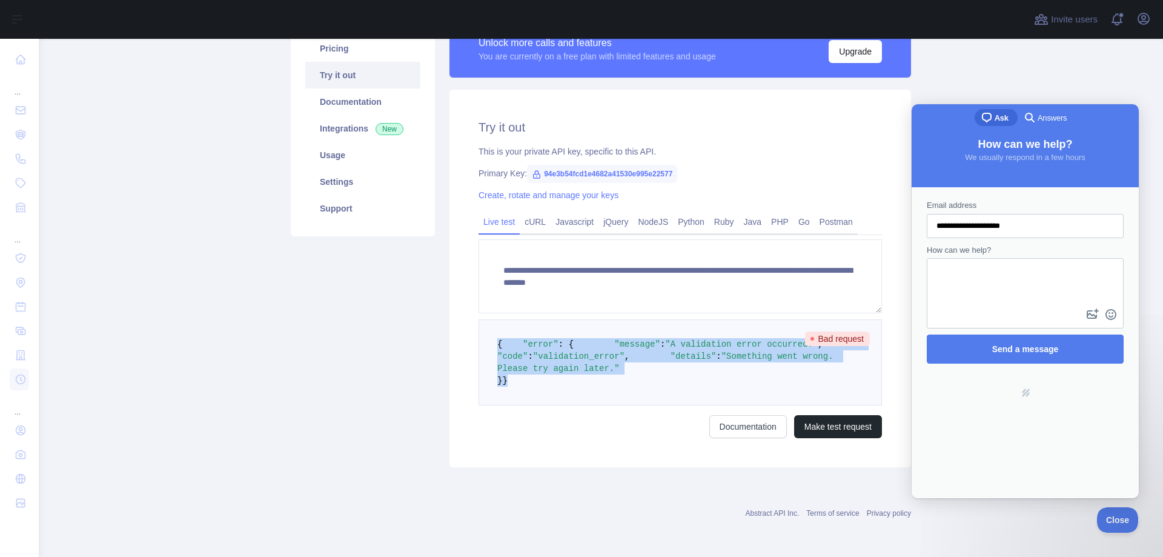
drag, startPoint x: 493, startPoint y: 307, endPoint x: 579, endPoint y: 387, distance: 117.0
click at [579, 387] on pre "{ "error" : { "message" : "A validation error occurred." , "code" : "validation…" at bounding box center [681, 362] width 404 height 86
copy code "{ "error" : { "message" : "A validation error occurred." , "code" : "validation…"
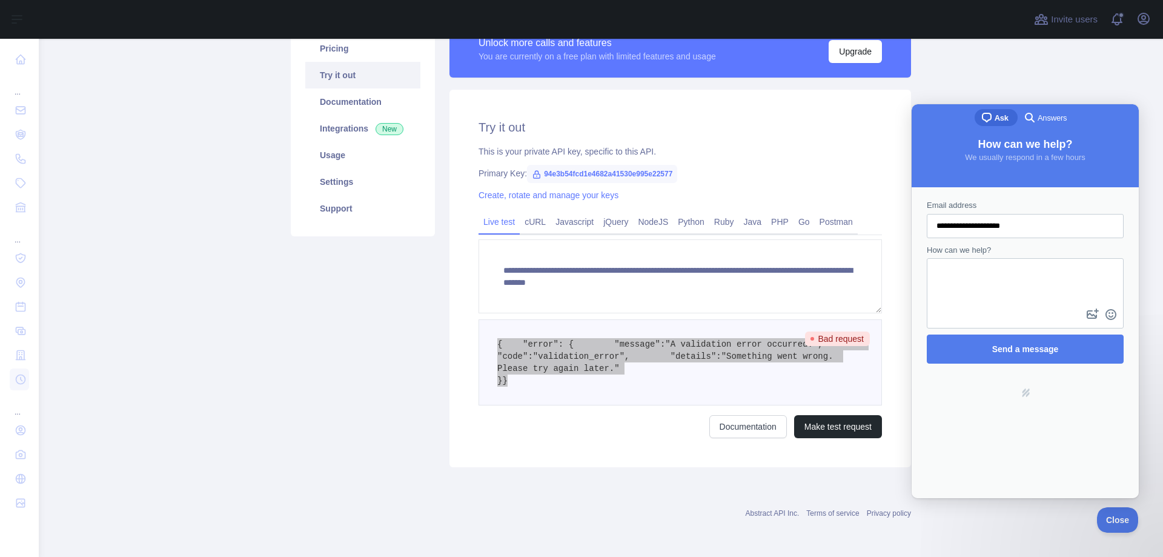
click at [983, 287] on textarea "How can we help?" at bounding box center [1025, 282] width 194 height 47
paste textarea "**********"
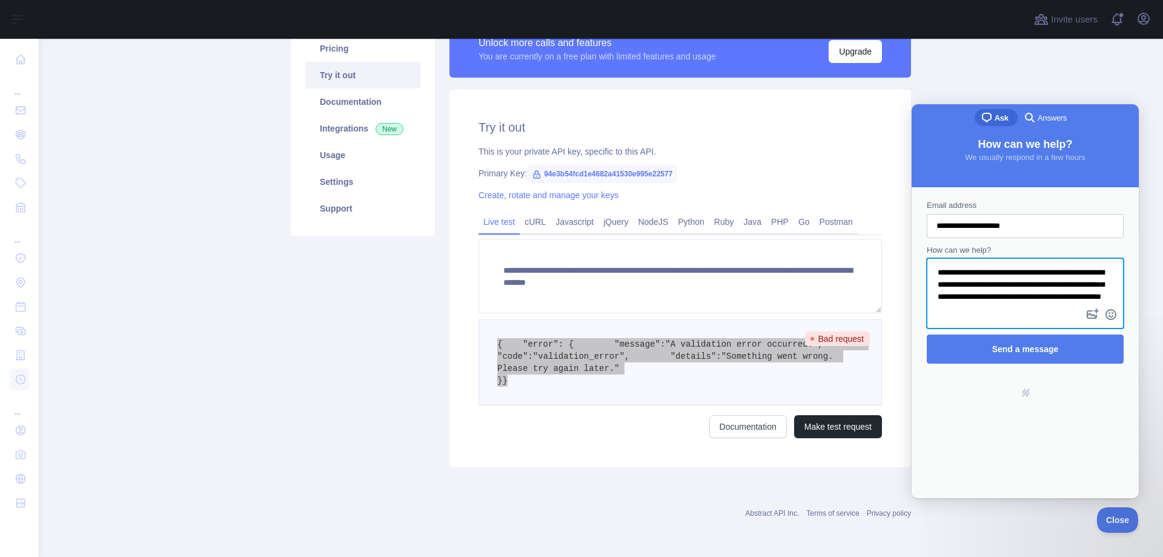
scroll to position [42, 0]
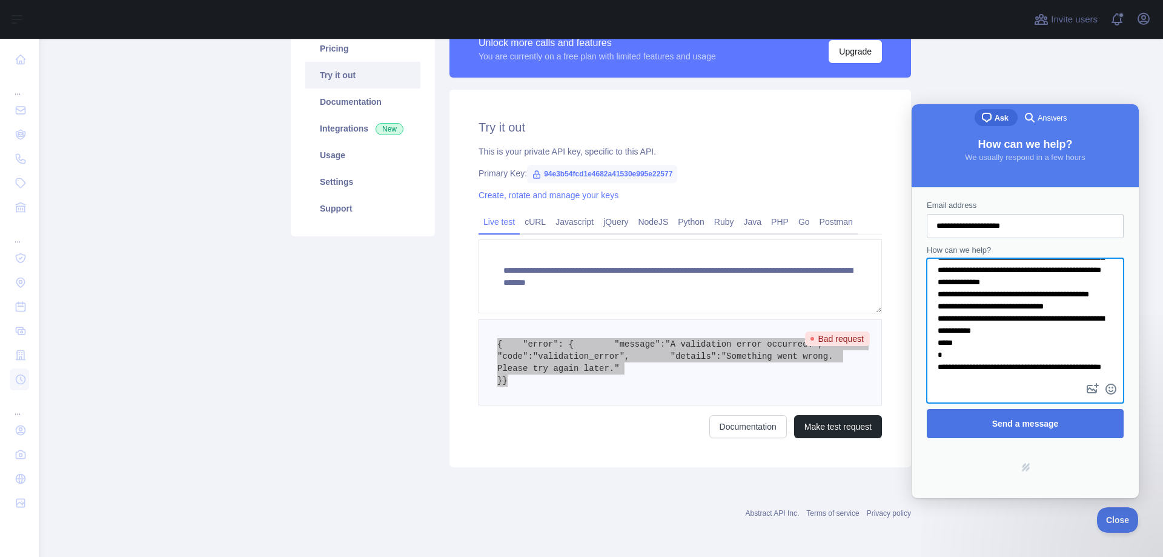
type textarea "**********"
click at [1029, 424] on span "Send a message" at bounding box center [1025, 424] width 67 height 10
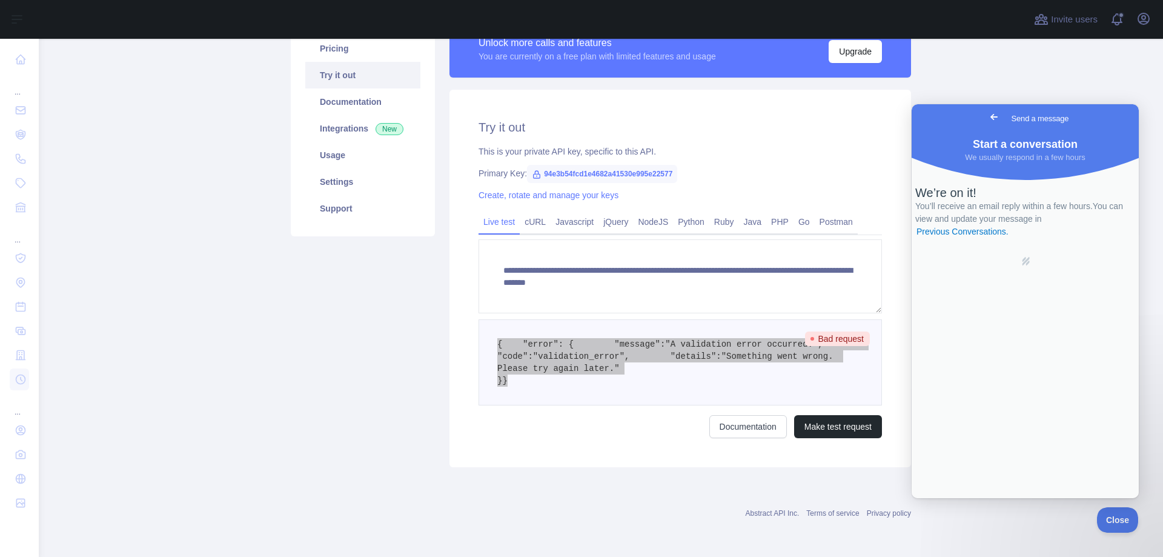
click at [987, 116] on span "Go back" at bounding box center [994, 117] width 15 height 15
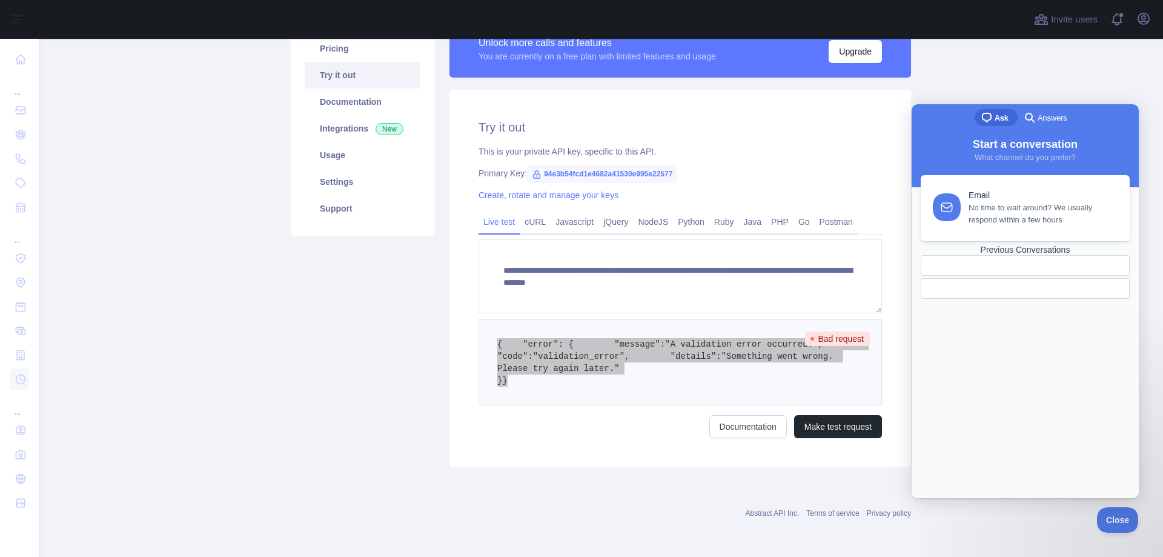
click at [1052, 116] on span "Answers" at bounding box center [1052, 118] width 29 height 12
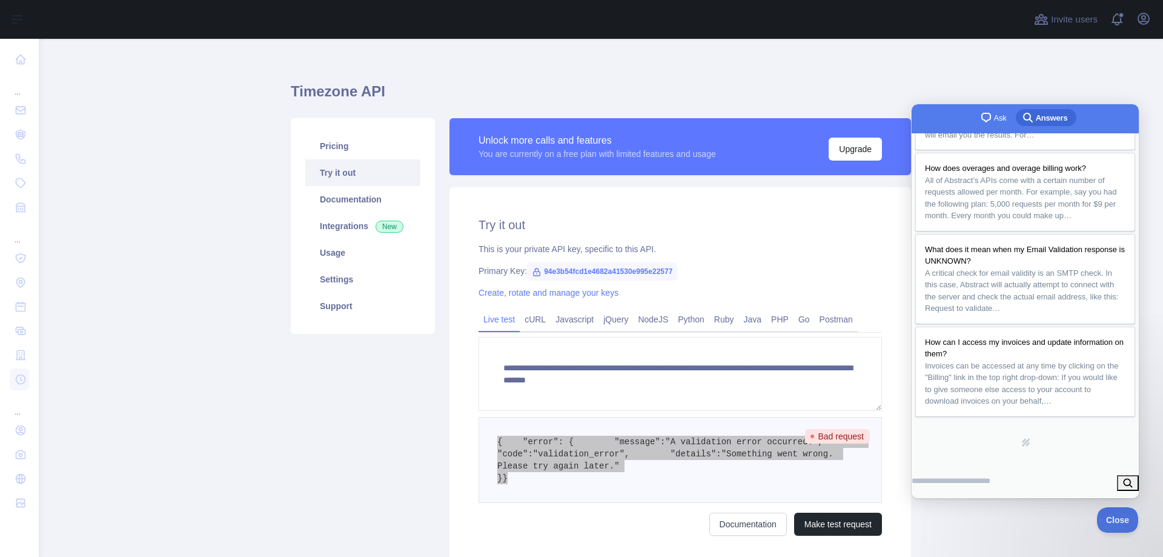
scroll to position [0, 0]
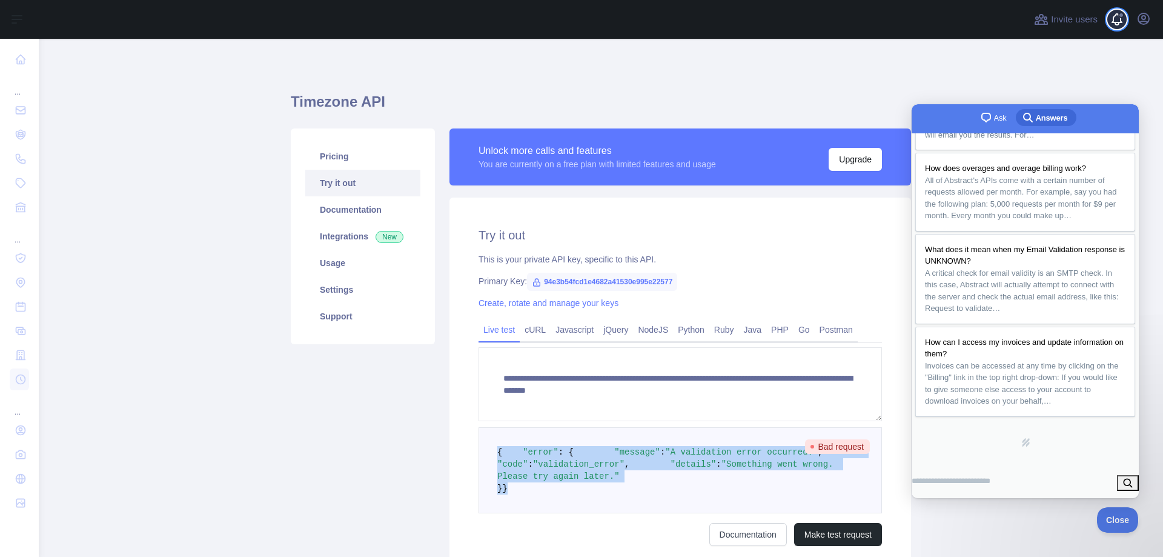
click at [1121, 23] on span at bounding box center [1122, 19] width 24 height 39
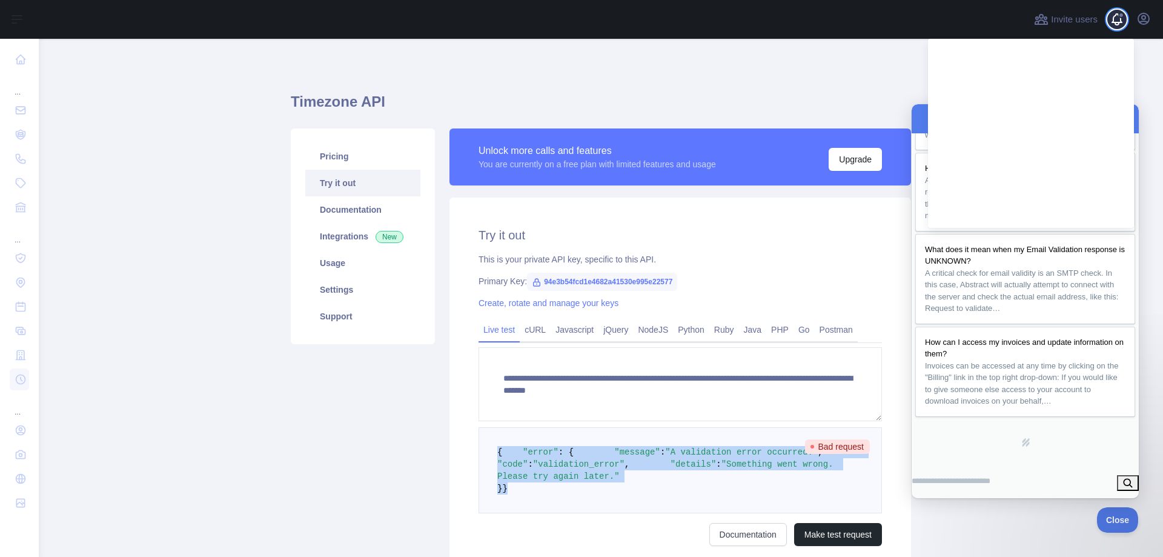
click at [1120, 7] on span at bounding box center [1122, 19] width 24 height 39
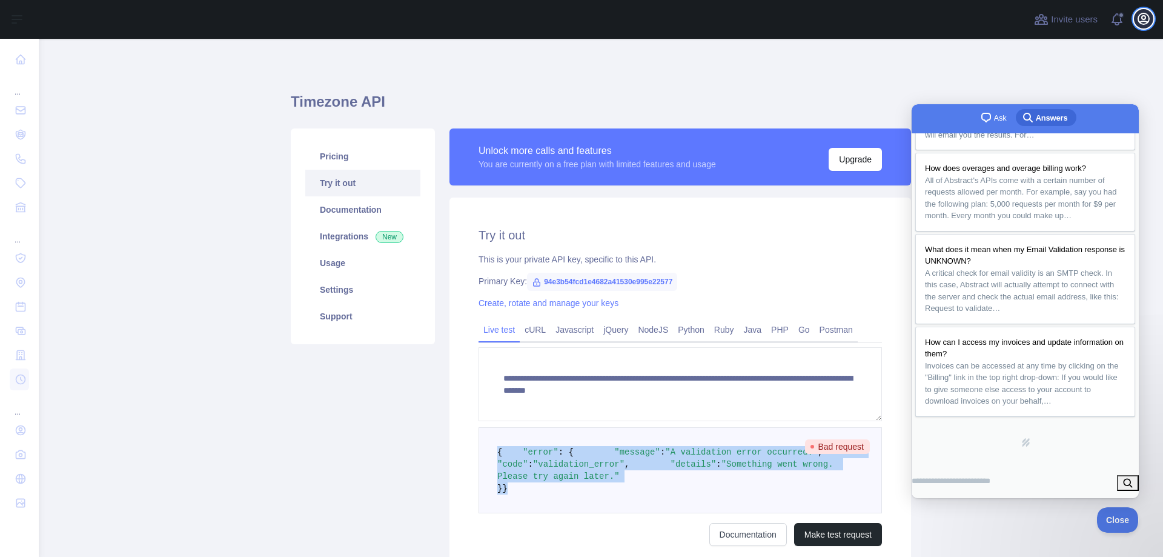
click at [1146, 27] on button "Open user menu" at bounding box center [1143, 18] width 19 height 19
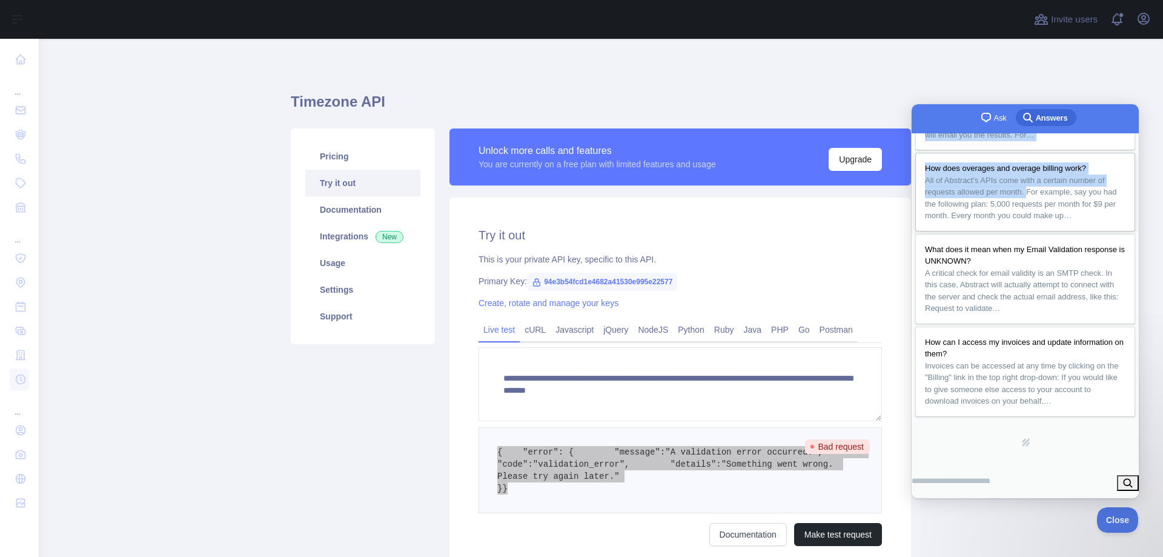
drag, startPoint x: 1107, startPoint y: 119, endPoint x: 1047, endPoint y: 148, distance: 66.7
click at [1047, 148] on div "chat-square Ask search-medium Answers Instant Answers How can I cancel my subsc…" at bounding box center [1025, 284] width 227 height 361
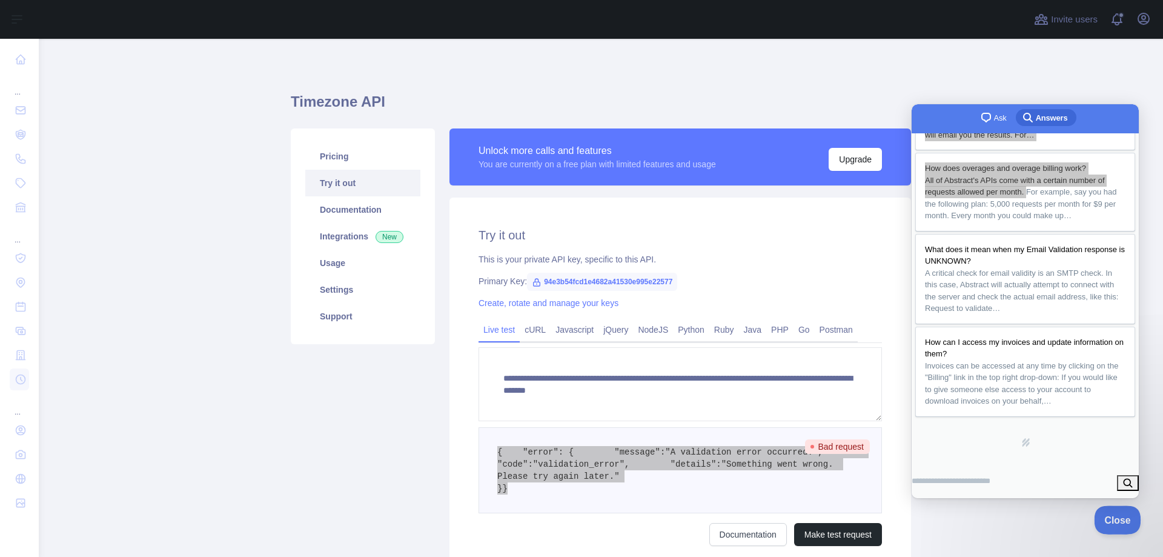
click at [1114, 518] on span "Close" at bounding box center [1114, 518] width 41 height 8
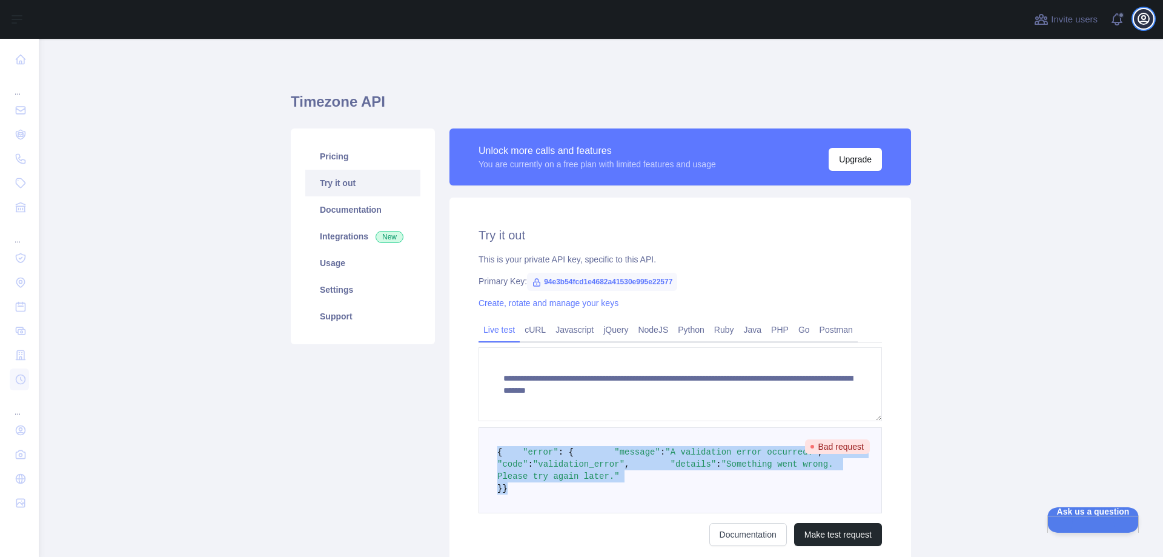
click at [1139, 22] on icon "button" at bounding box center [1143, 18] width 11 height 11
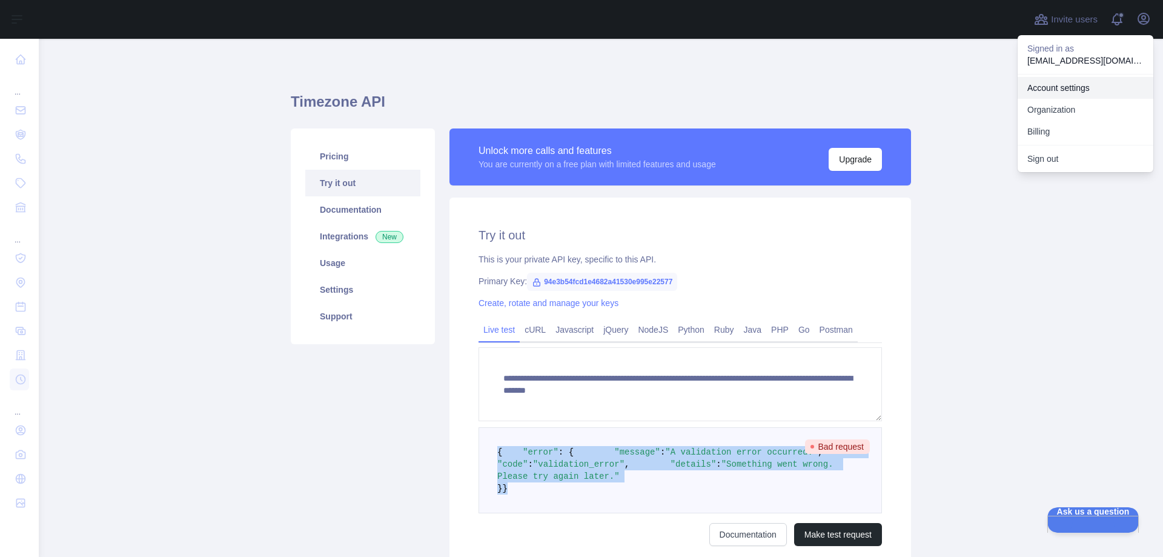
click at [1075, 87] on link "Account settings" at bounding box center [1086, 88] width 136 height 22
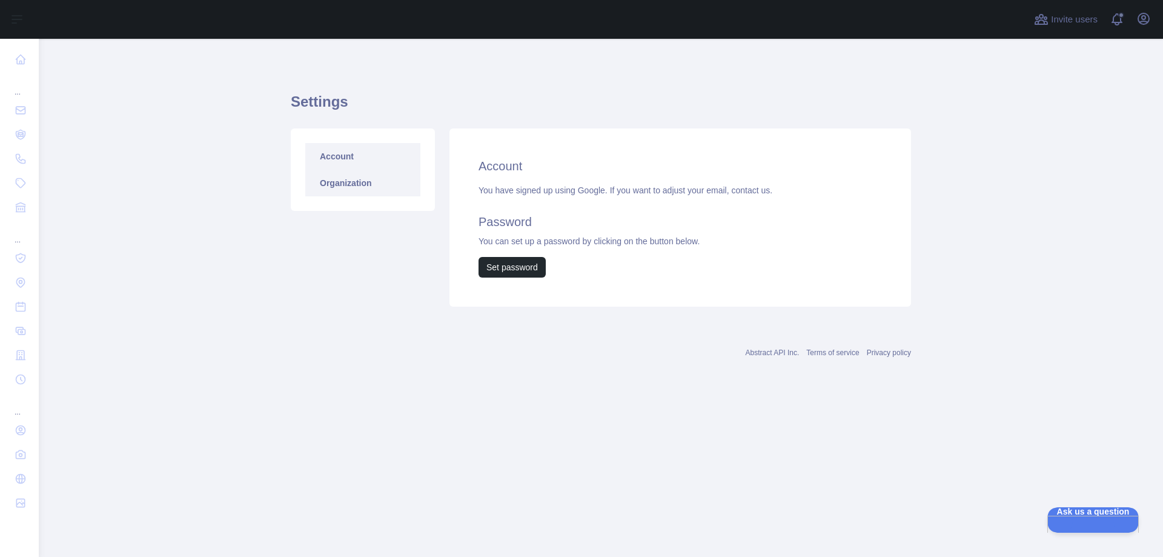
click at [365, 185] on link "Organization" at bounding box center [362, 183] width 115 height 27
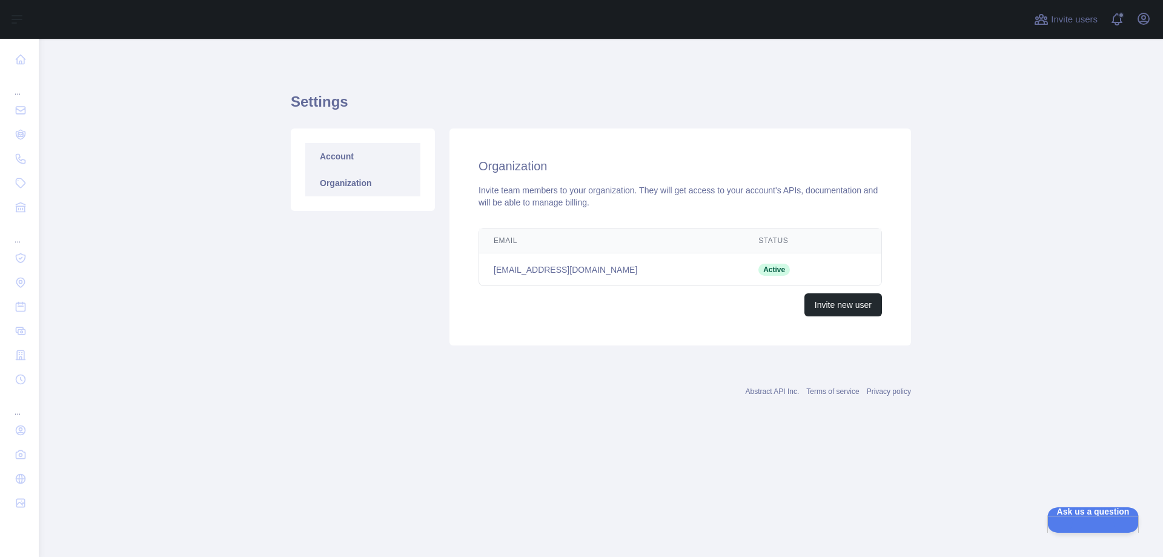
click at [347, 153] on link "Account" at bounding box center [362, 156] width 115 height 27
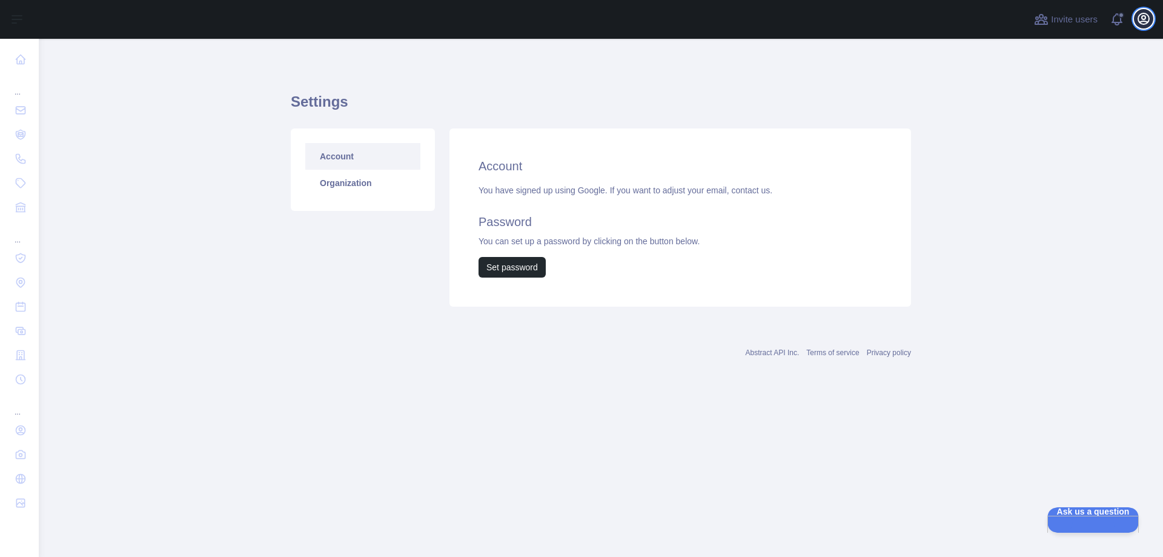
click at [1146, 26] on button "Open user menu" at bounding box center [1143, 18] width 19 height 19
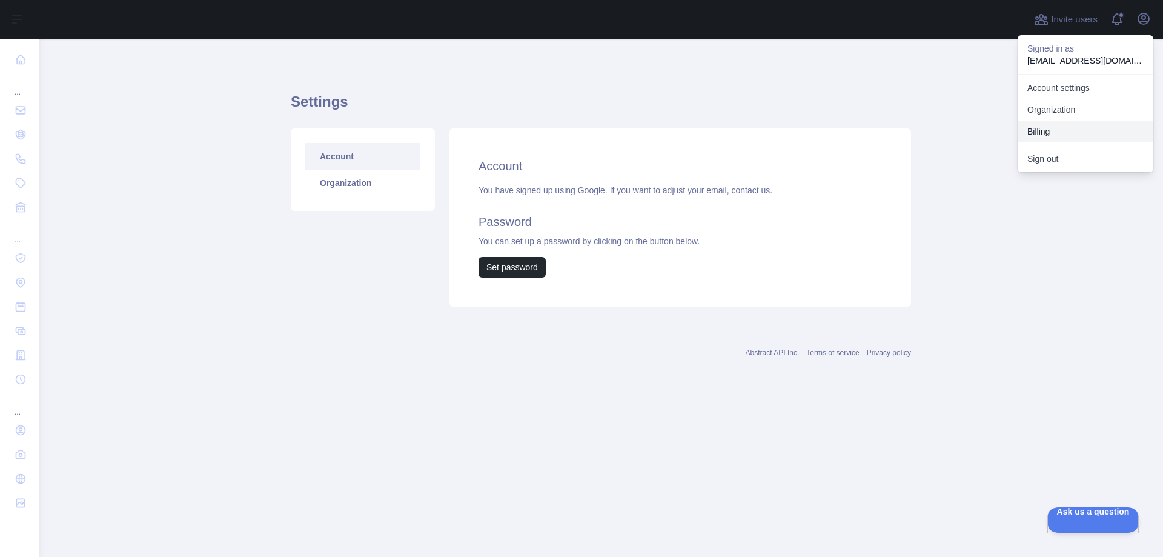
click at [1085, 125] on button "Billing" at bounding box center [1086, 132] width 136 height 22
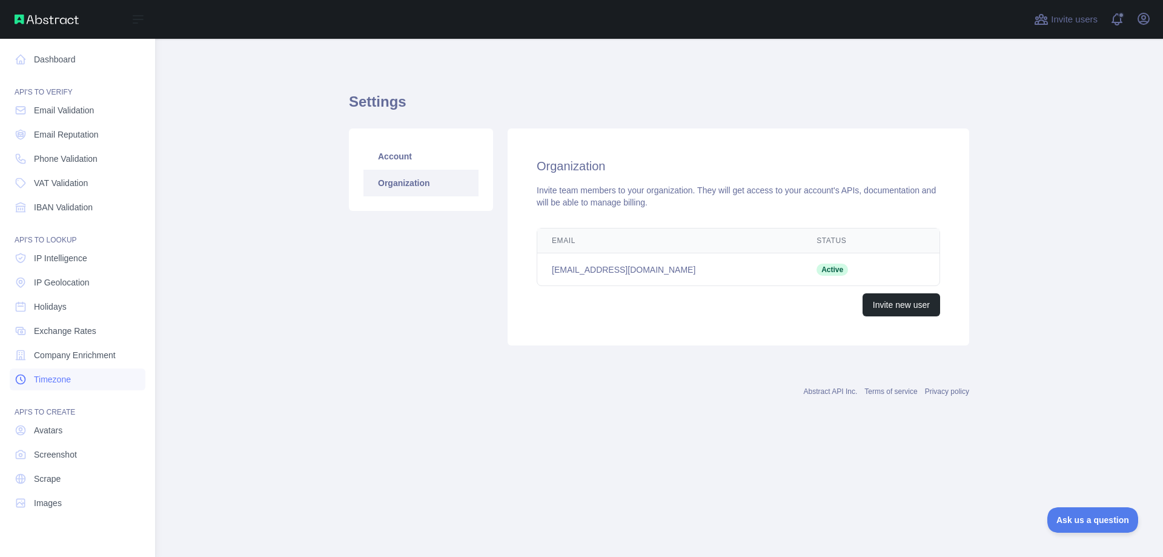
click at [71, 386] on link "Timezone" at bounding box center [78, 379] width 136 height 22
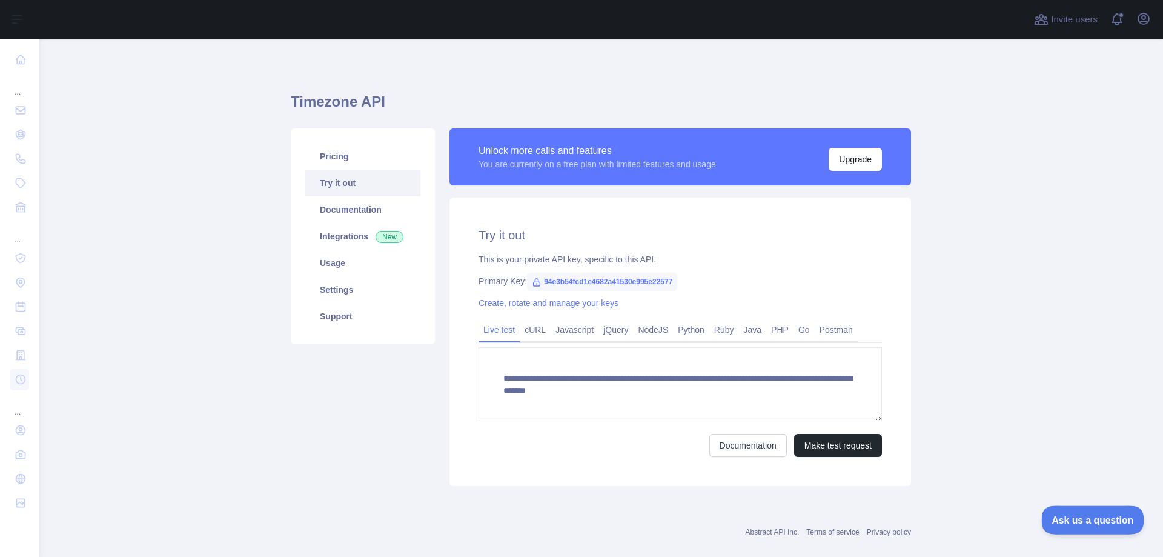
click at [1083, 522] on span "Ask us a question" at bounding box center [1086, 518] width 91 height 8
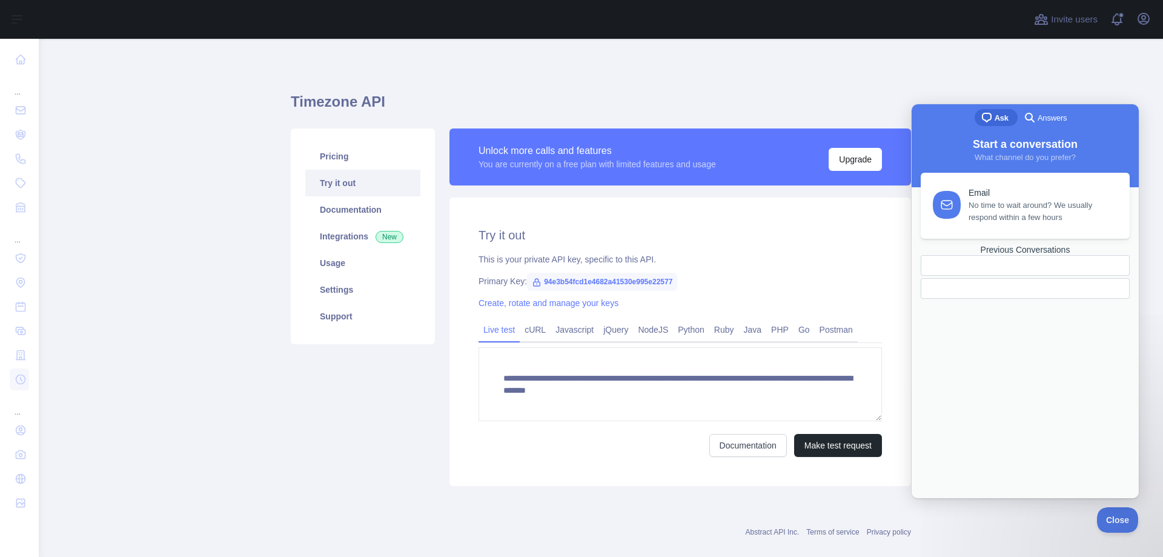
click at [1005, 219] on span "No time to wait around? We usually respond within a few hours" at bounding box center [1042, 211] width 147 height 24
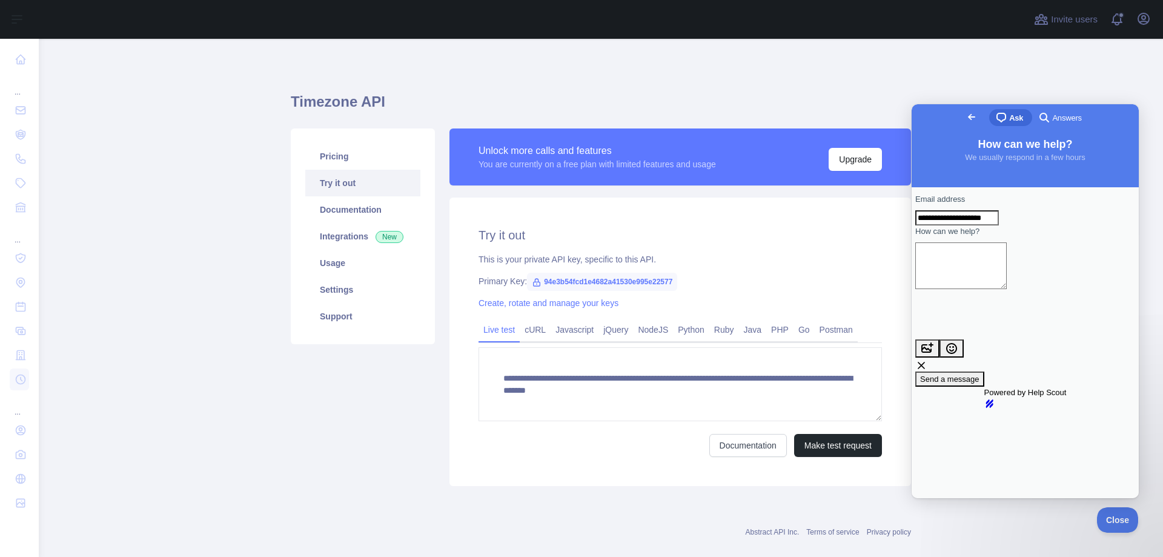
click at [965, 111] on span "Go back" at bounding box center [972, 117] width 15 height 15
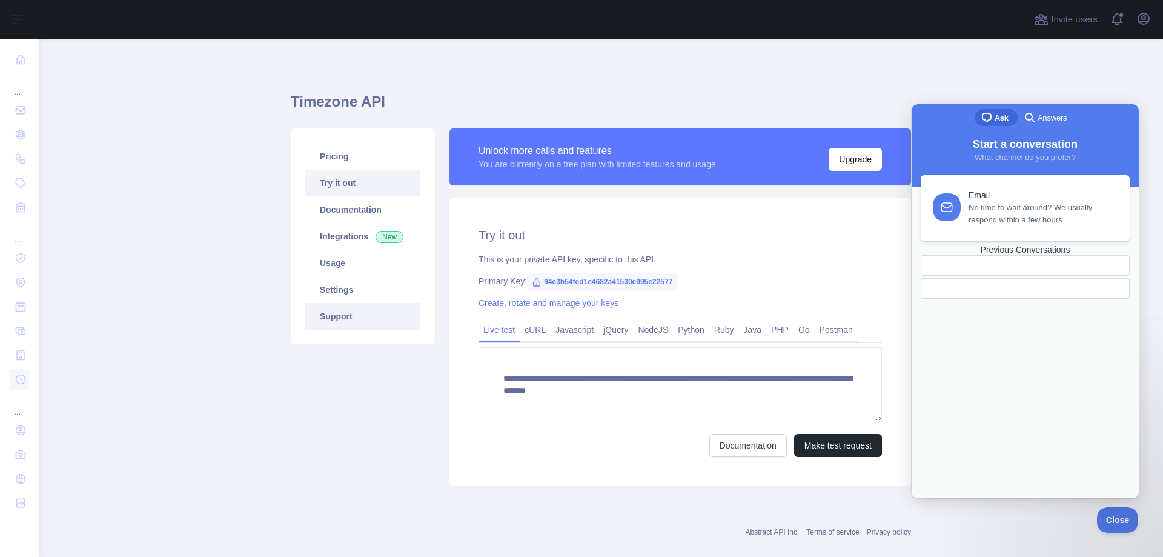
click at [330, 319] on link "Support" at bounding box center [362, 316] width 115 height 27
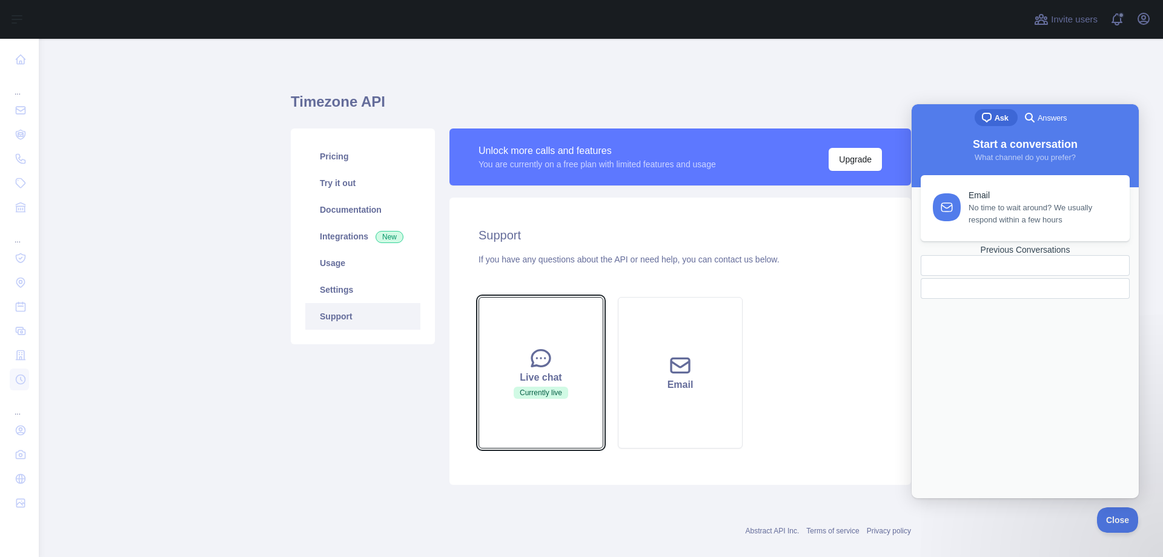
click at [557, 364] on button "Live chat Currently live" at bounding box center [541, 372] width 125 height 151
click at [553, 362] on button "Live chat Currently live" at bounding box center [541, 372] width 125 height 151
click at [838, 164] on button "Upgrade" at bounding box center [855, 159] width 53 height 23
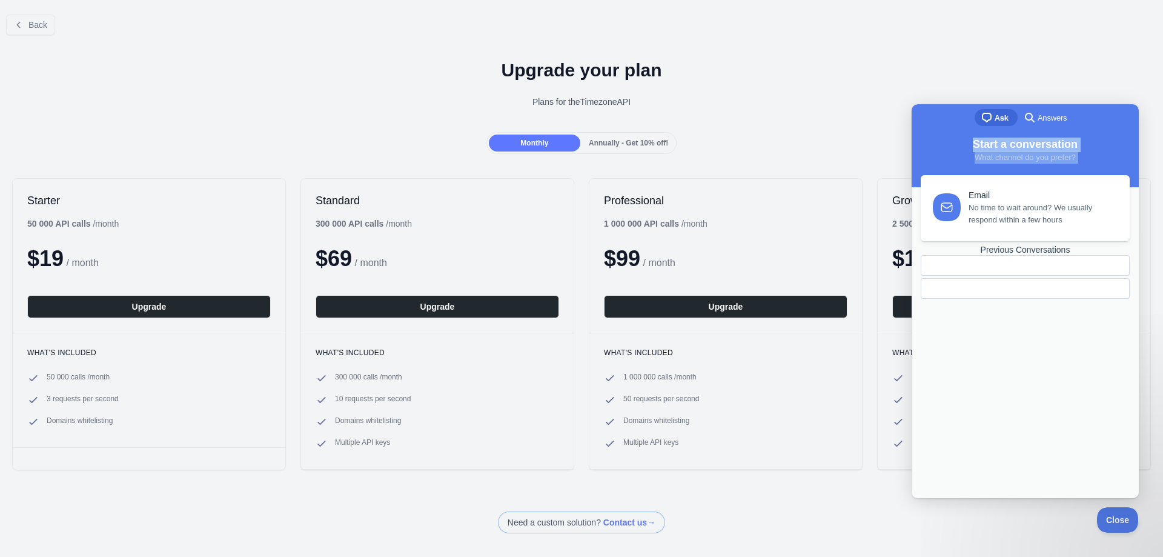
drag, startPoint x: 1116, startPoint y: 118, endPoint x: 645, endPoint y: 261, distance: 492.6
click at [912, 261] on html "chat-square Ask search-medium Answers Start a conversation What channel do you …" at bounding box center [1025, 301] width 227 height 394
click at [1106, 522] on span "Close" at bounding box center [1114, 518] width 41 height 8
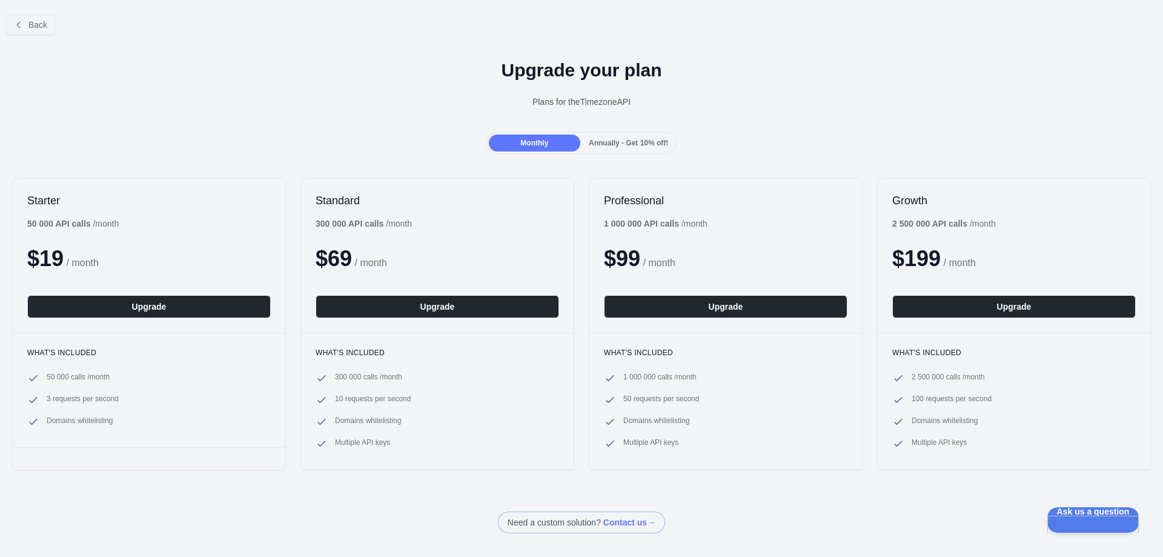
click at [3, 25] on div "Back" at bounding box center [581, 25] width 1163 height 40
click at [18, 26] on icon at bounding box center [19, 25] width 10 height 10
